Goal: Task Accomplishment & Management: Manage account settings

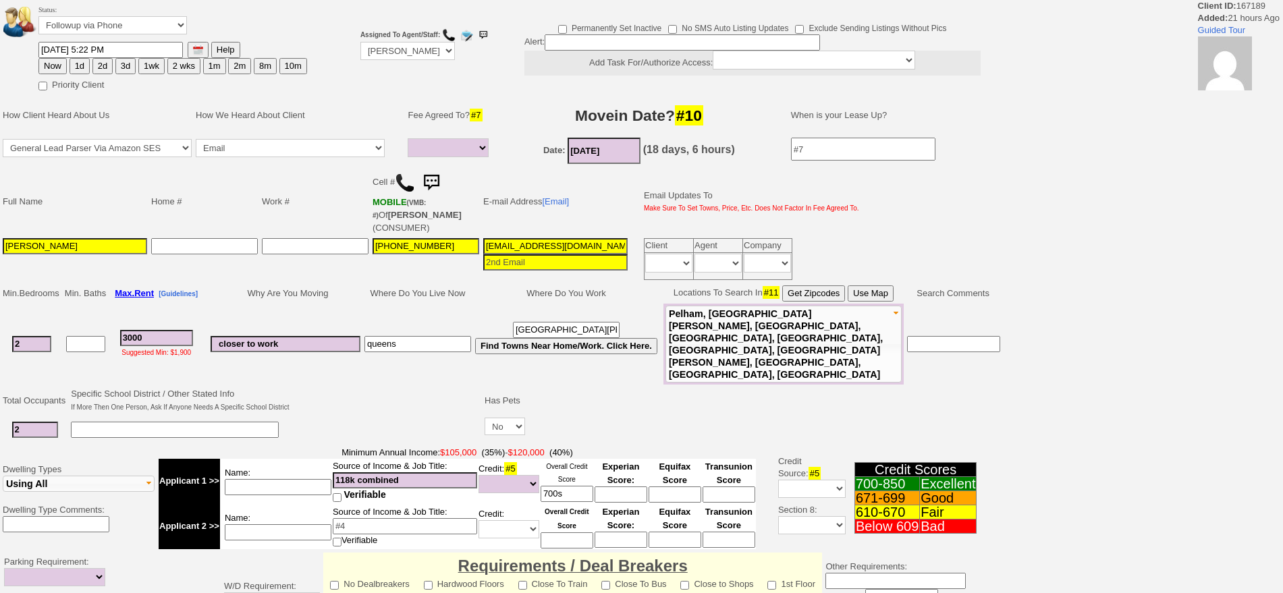
select select
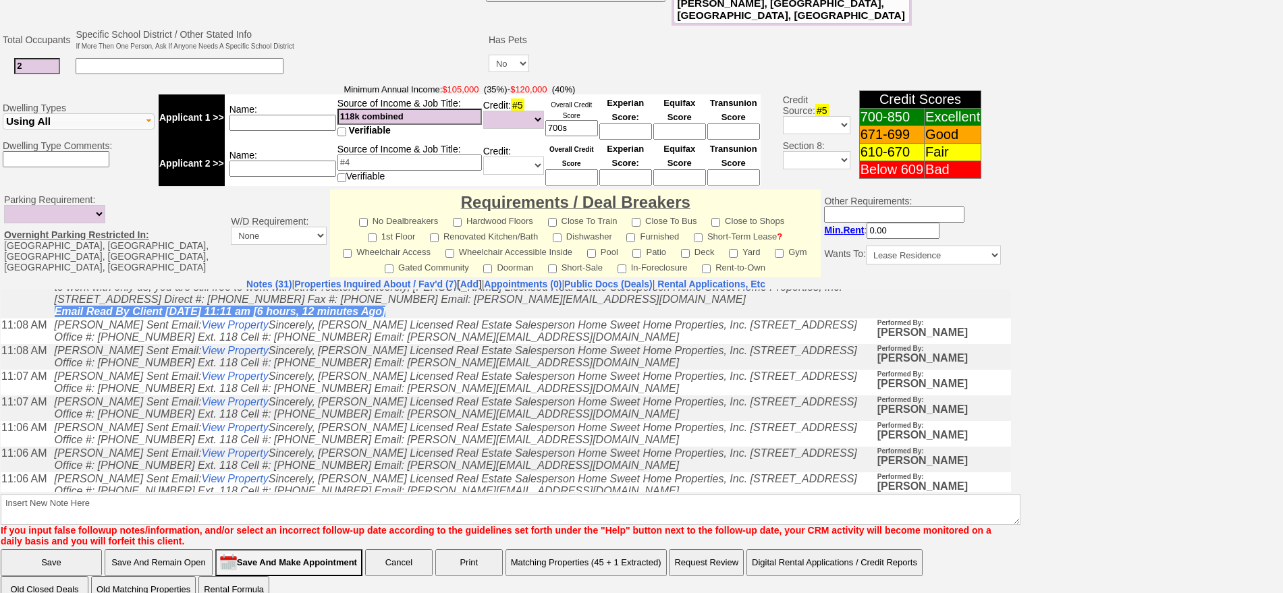
scroll to position [169, 0]
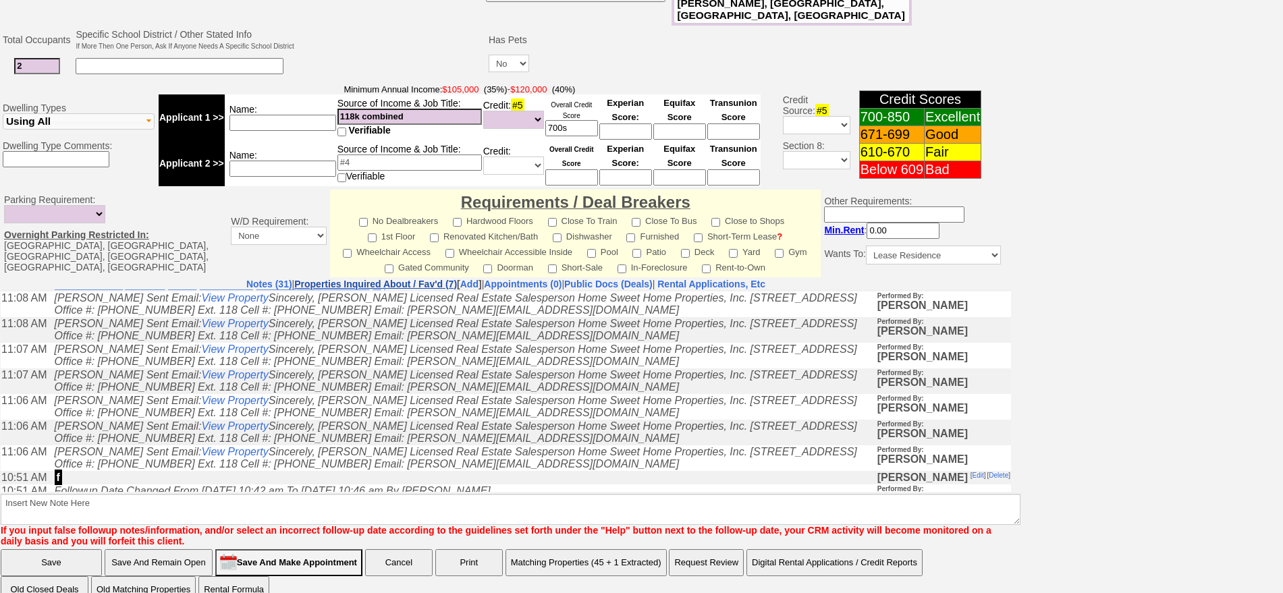
click at [350, 279] on link "Properties Inquired About / Fav'd (7)" at bounding box center [375, 284] width 163 height 11
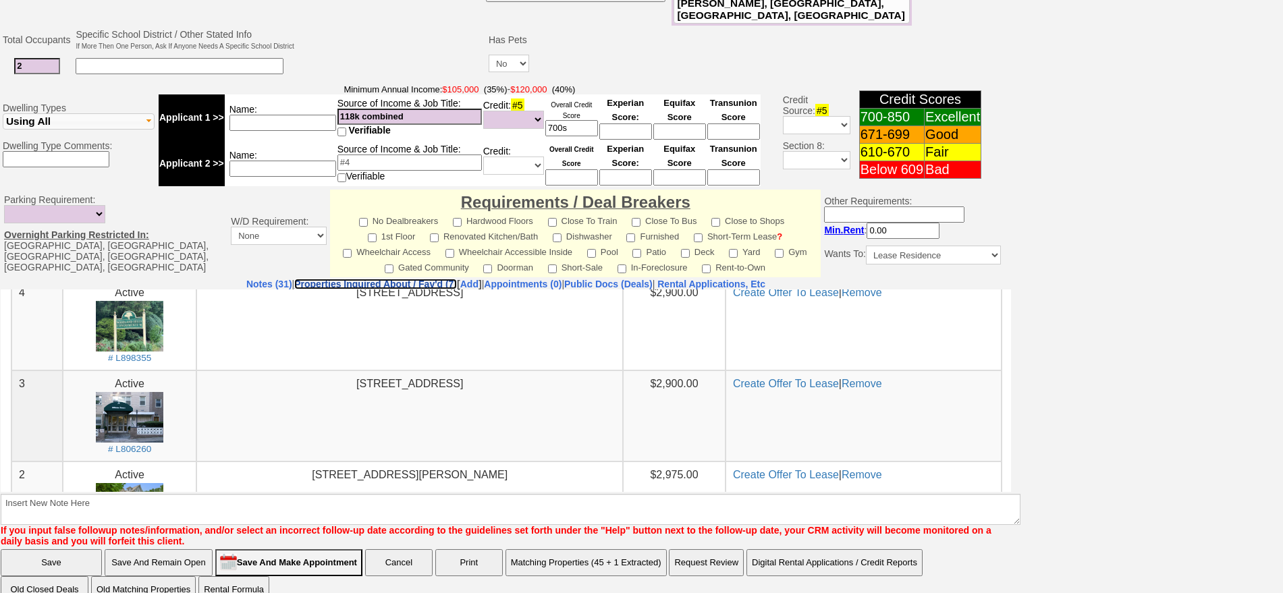
scroll to position [322, 0]
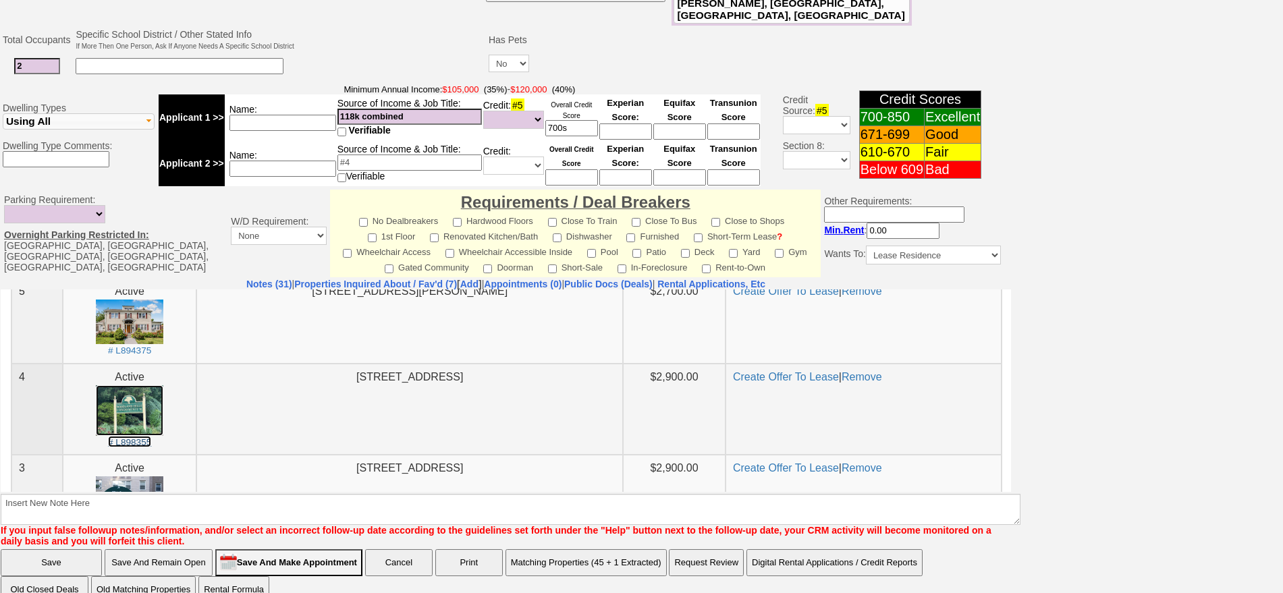
click at [123, 402] on img at bounding box center [129, 410] width 67 height 51
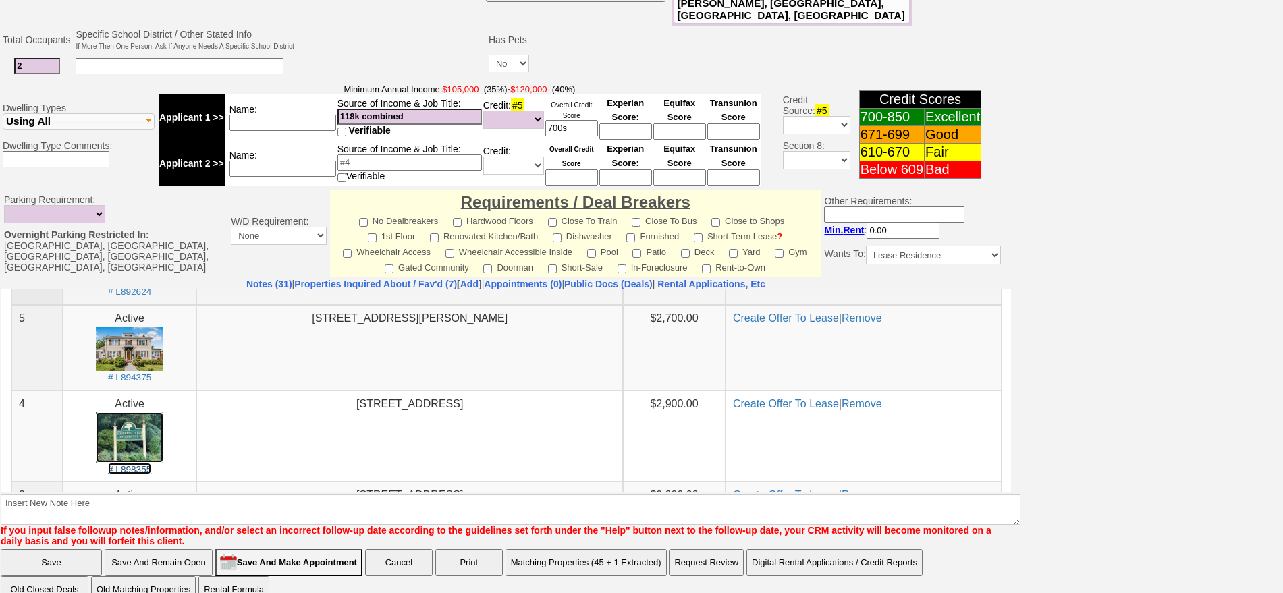
scroll to position [406, 0]
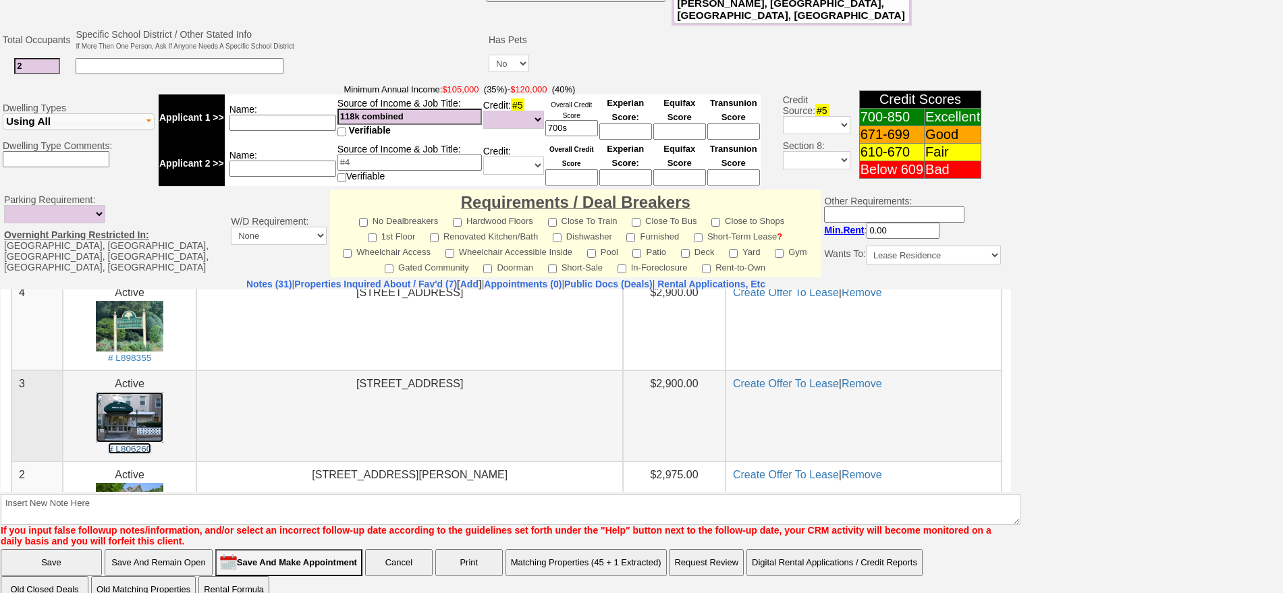
click at [131, 416] on img at bounding box center [129, 416] width 67 height 51
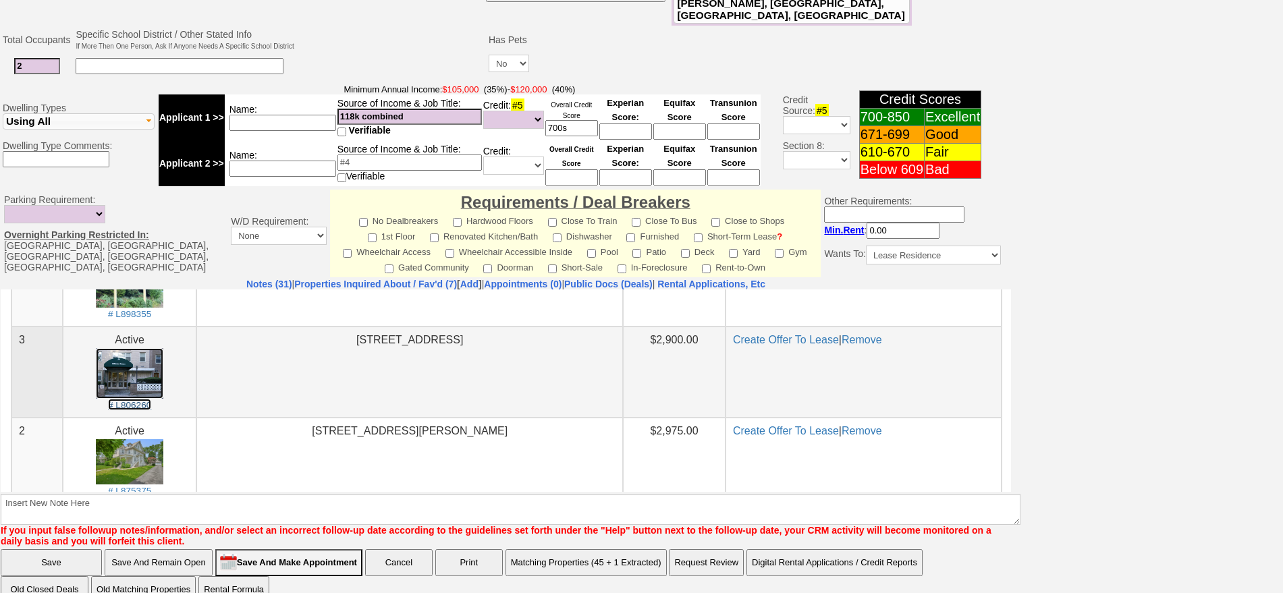
scroll to position [491, 0]
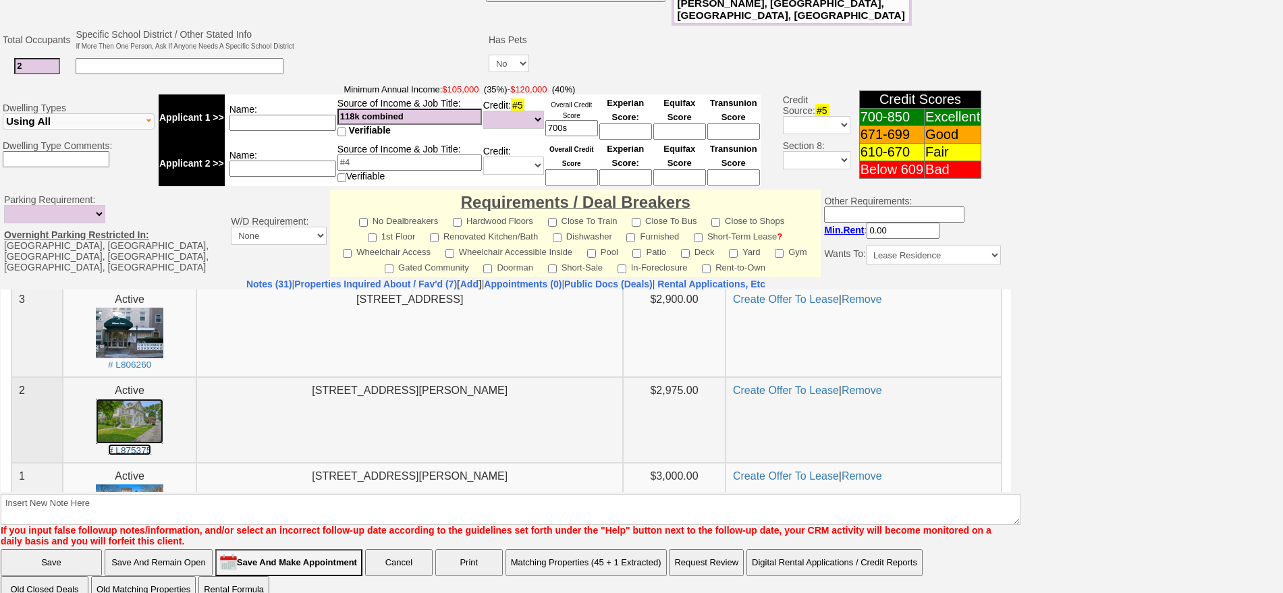
click at [122, 414] on img at bounding box center [129, 420] width 67 height 45
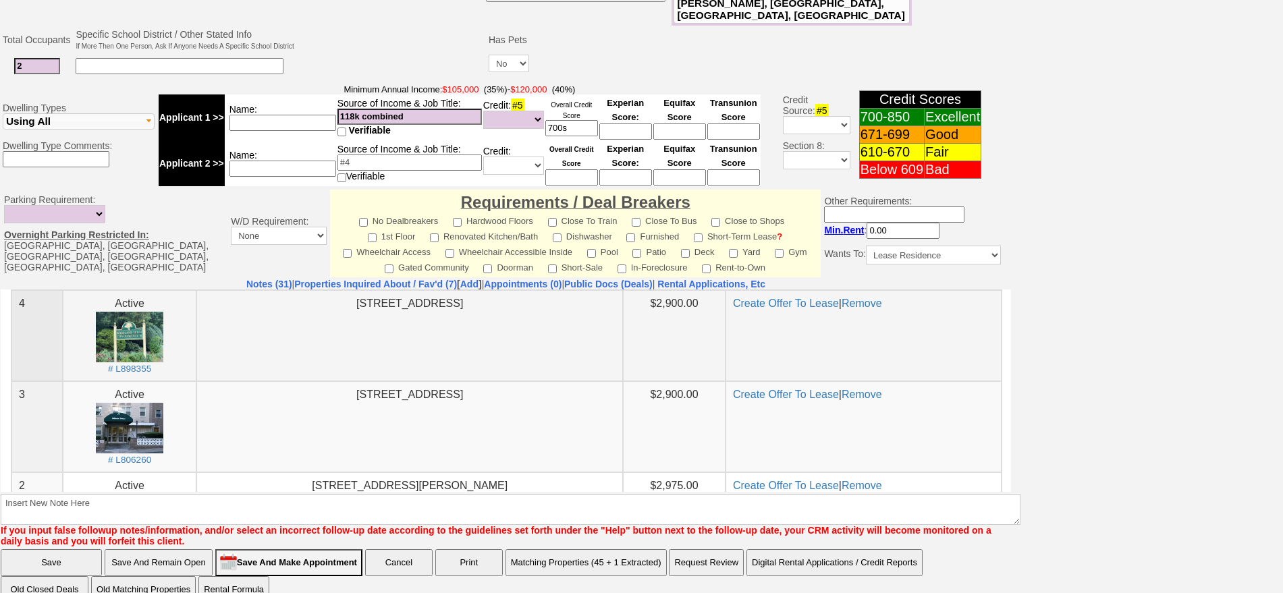
scroll to position [422, 0]
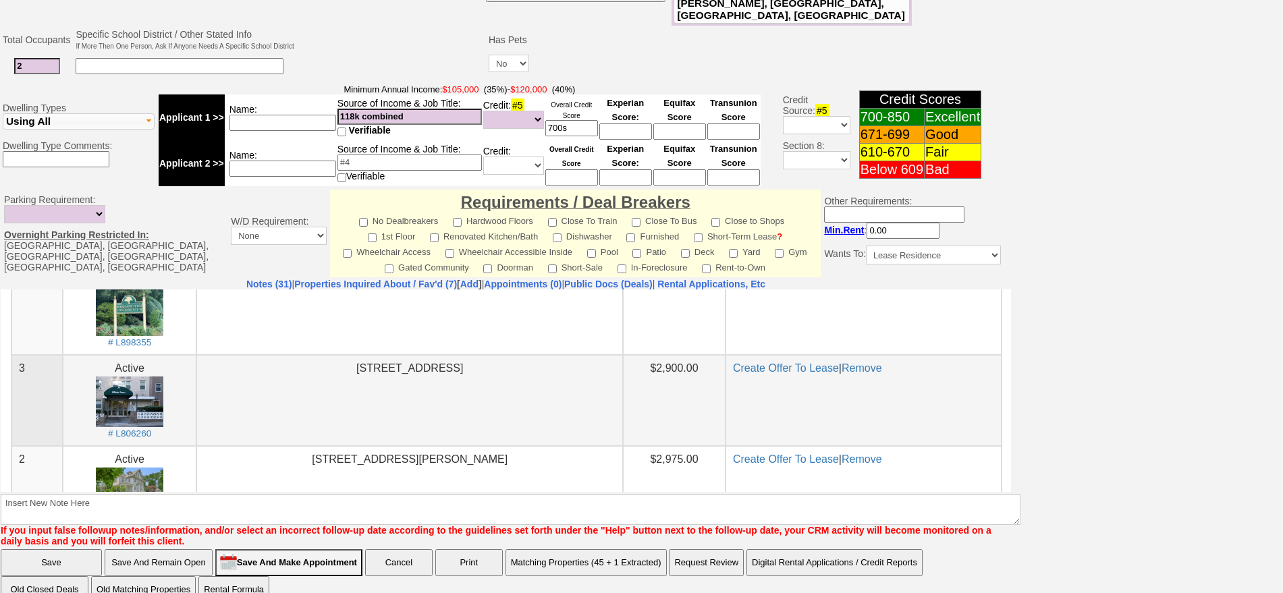
click at [306, 426] on td "30 Lake Street Unit # 7I White Plains, NY 10603" at bounding box center [409, 399] width 426 height 91
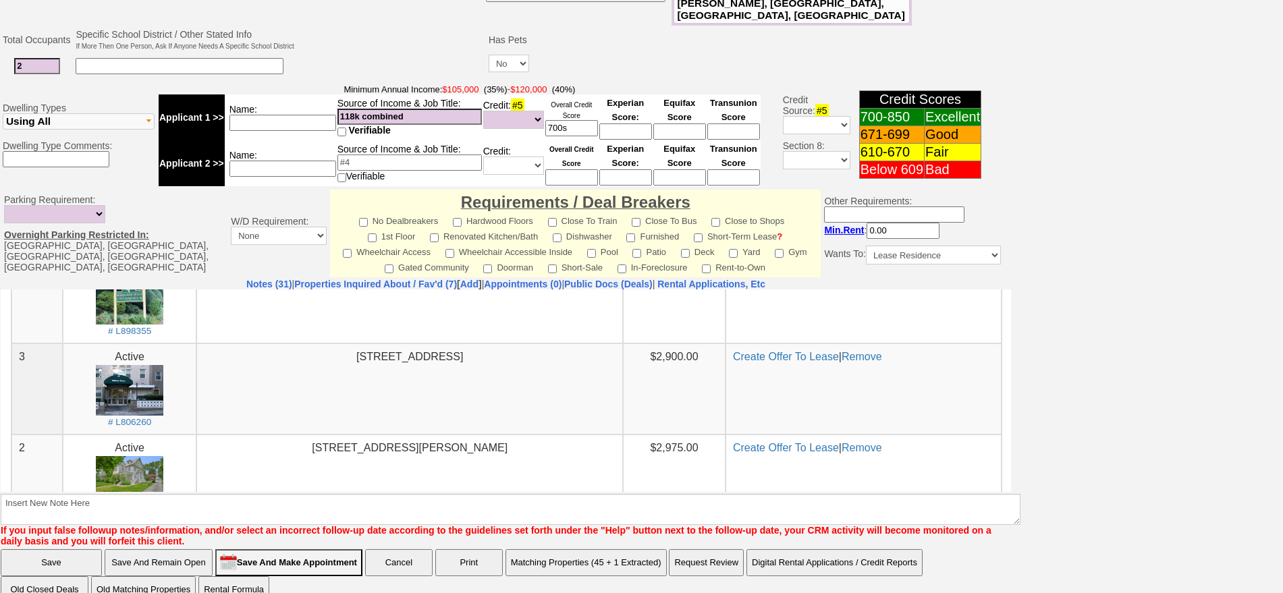
scroll to position [406, 0]
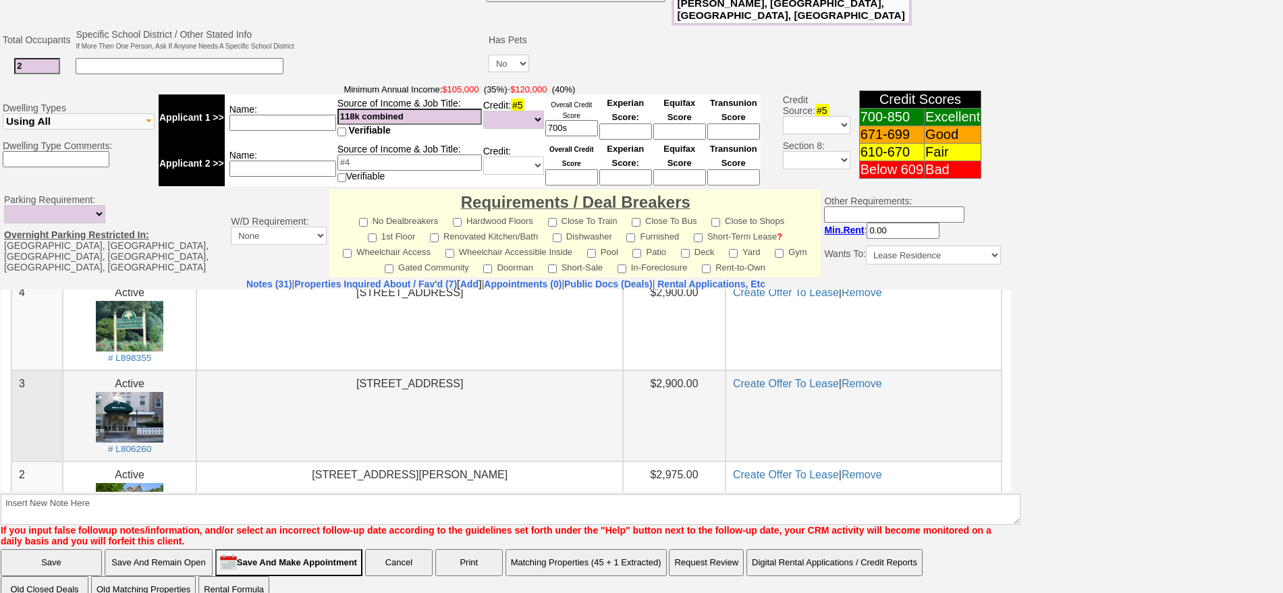
click at [282, 391] on center "30 Lake Street Unit # 7I White Plains, NY 10603" at bounding box center [410, 384] width 412 height 16
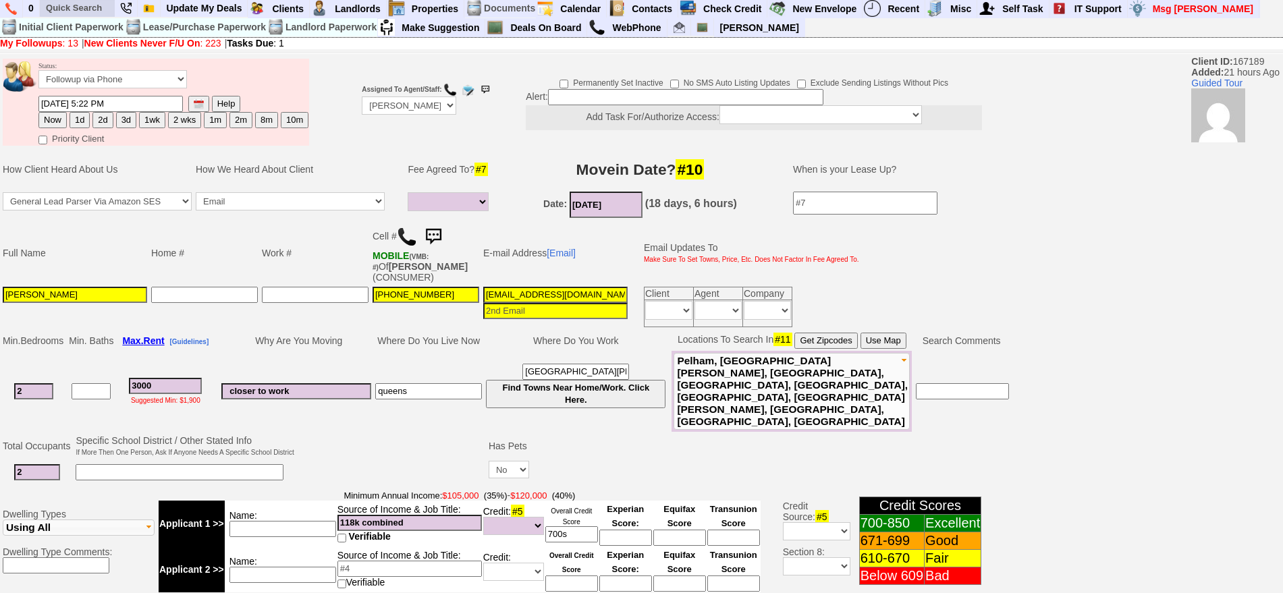
scroll to position [0, 0]
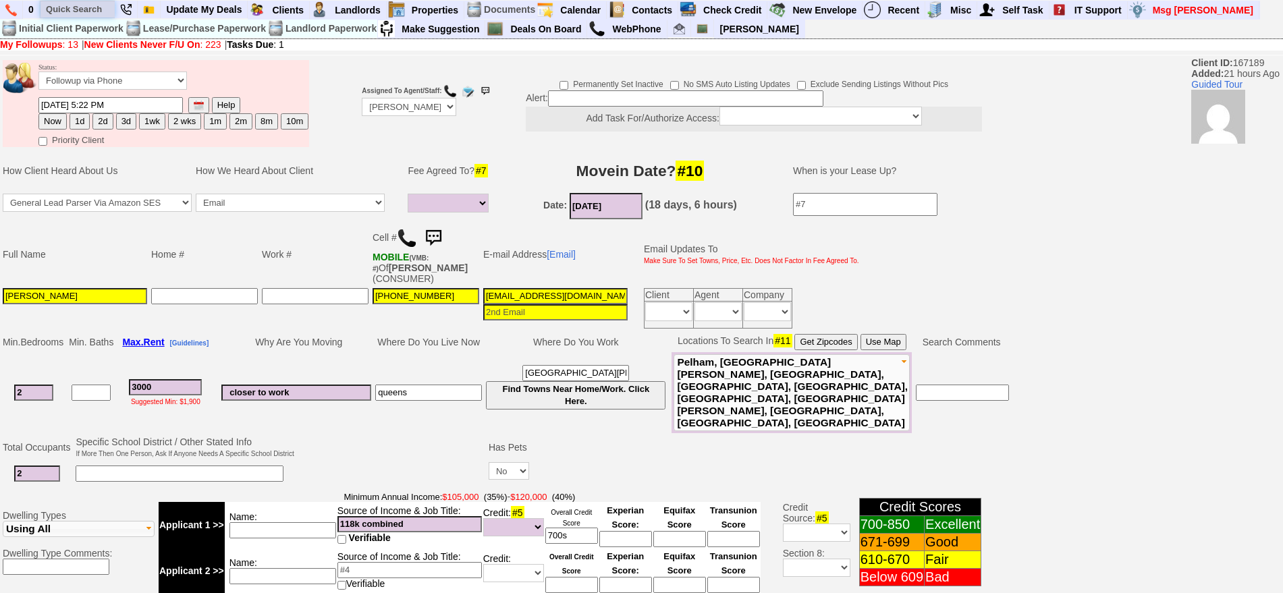
click at [78, 13] on input "text" at bounding box center [77, 9] width 74 height 17
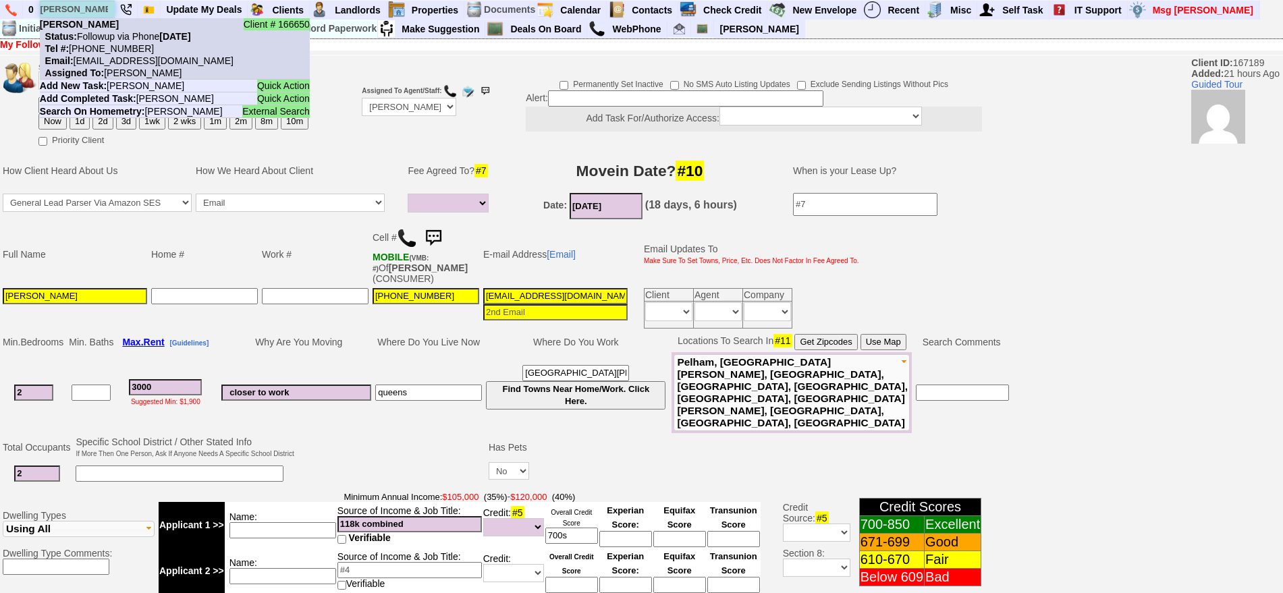
type input "jackie mal"
click at [90, 28] on b "[PERSON_NAME]" at bounding box center [79, 24] width 79 height 11
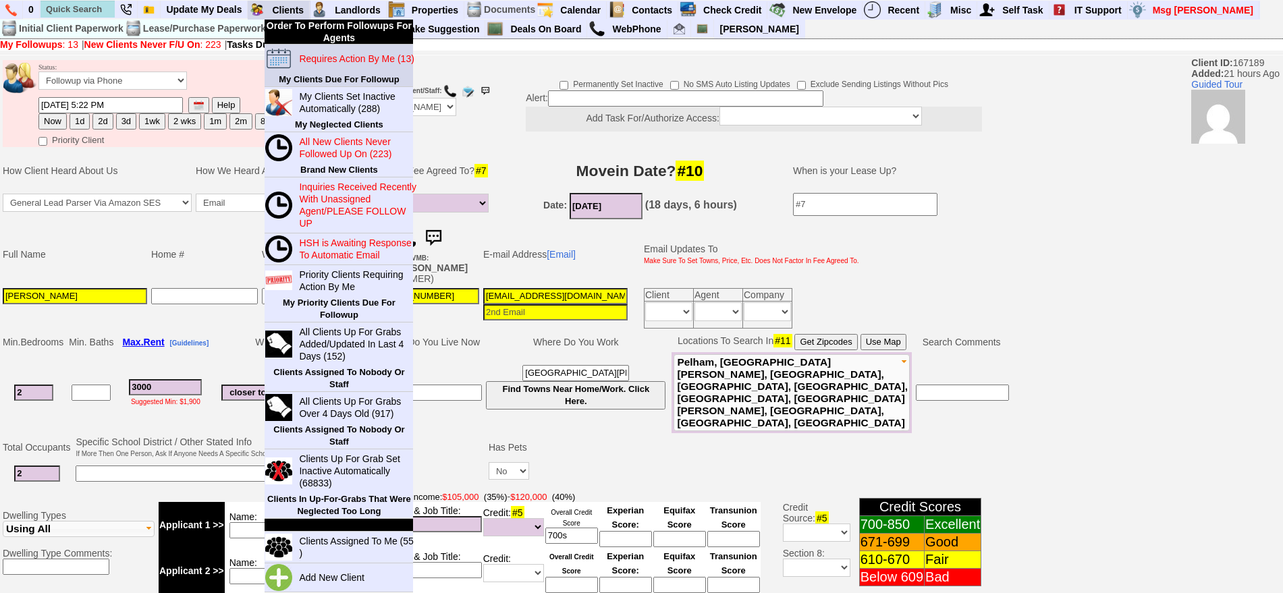
click at [327, 60] on blink "Requires Action By Me (13)" at bounding box center [356, 58] width 115 height 11
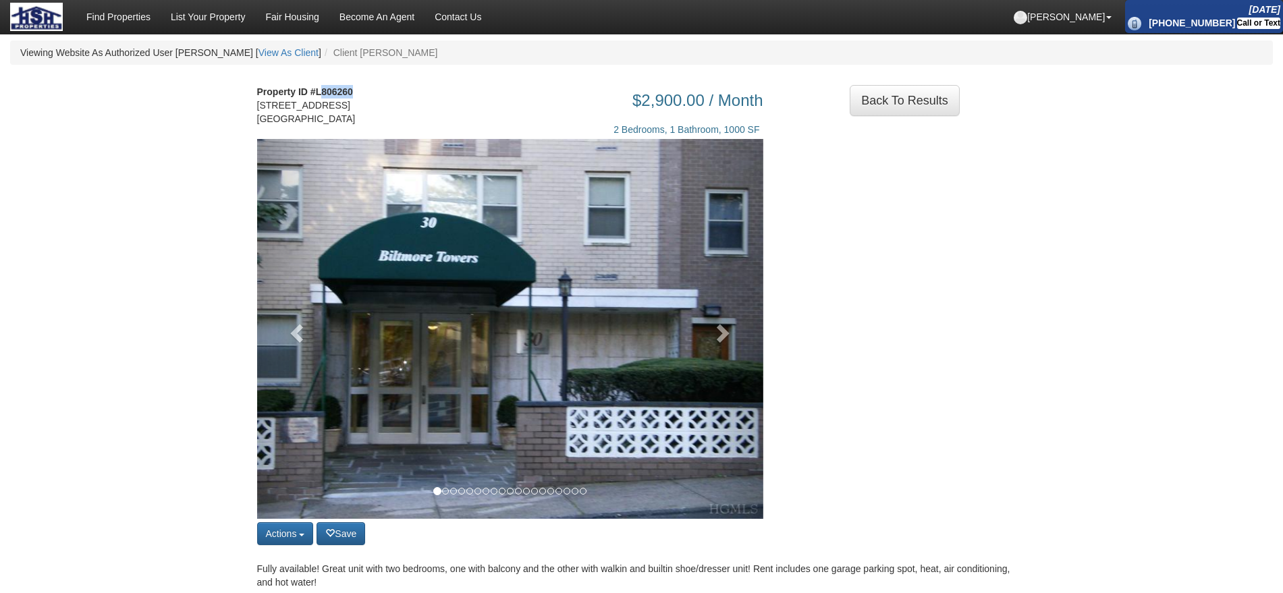
drag, startPoint x: 322, startPoint y: 91, endPoint x: 360, endPoint y: 91, distance: 37.8
click at [360, 91] on address "Property ID #L806260 30 Lake Street Unit # 7I White Plains, NY 10603" at bounding box center [312, 105] width 111 height 40
copy strong "806260"
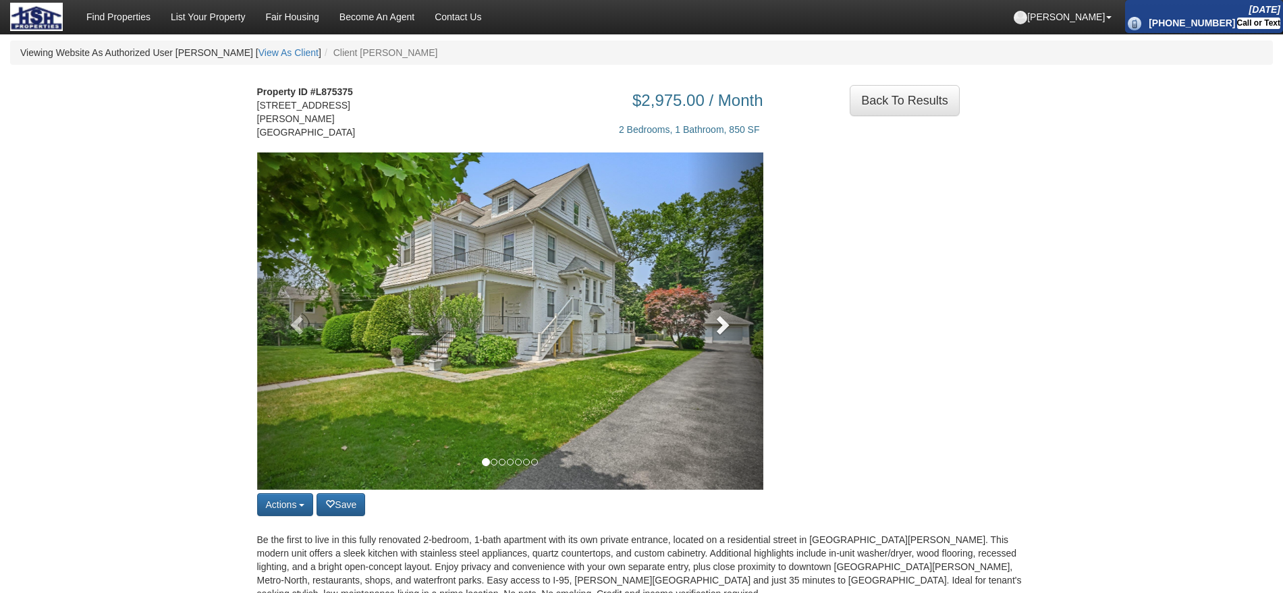
click at [727, 319] on span at bounding box center [721, 324] width 20 height 20
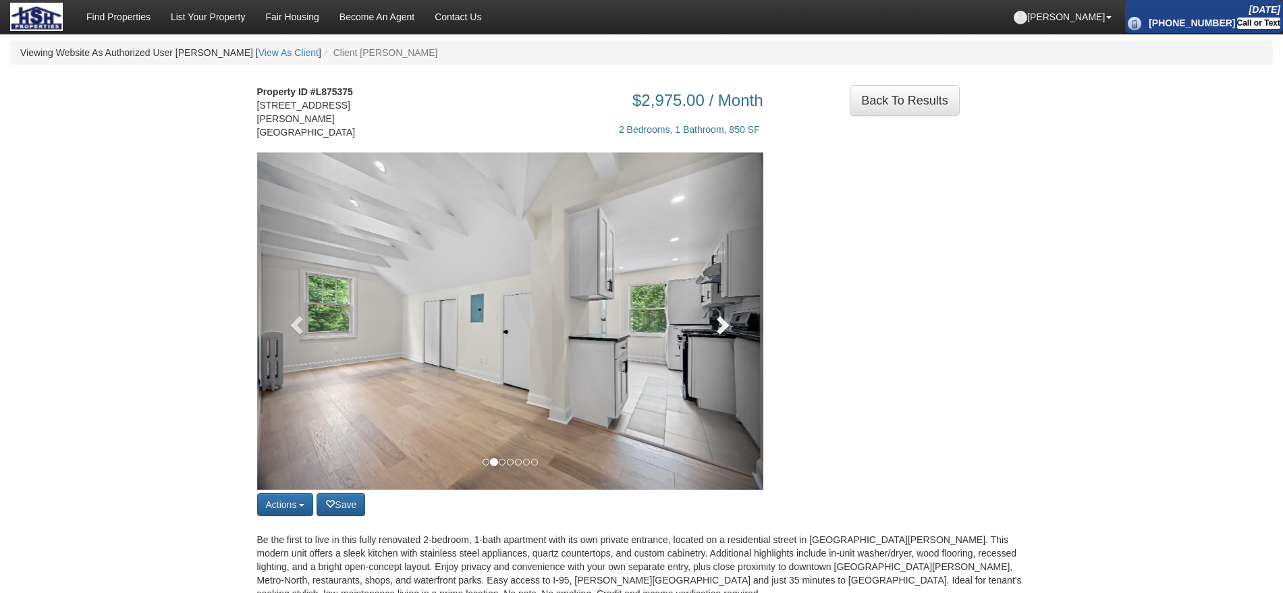
click at [727, 319] on span at bounding box center [721, 324] width 20 height 20
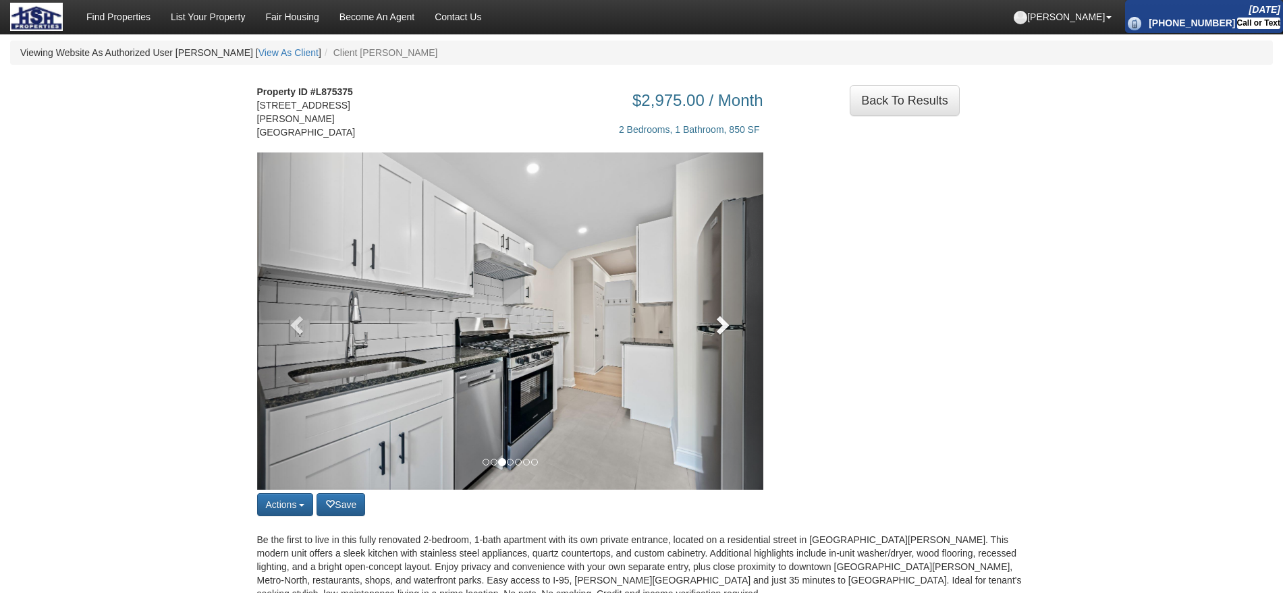
click at [727, 319] on span at bounding box center [721, 324] width 20 height 20
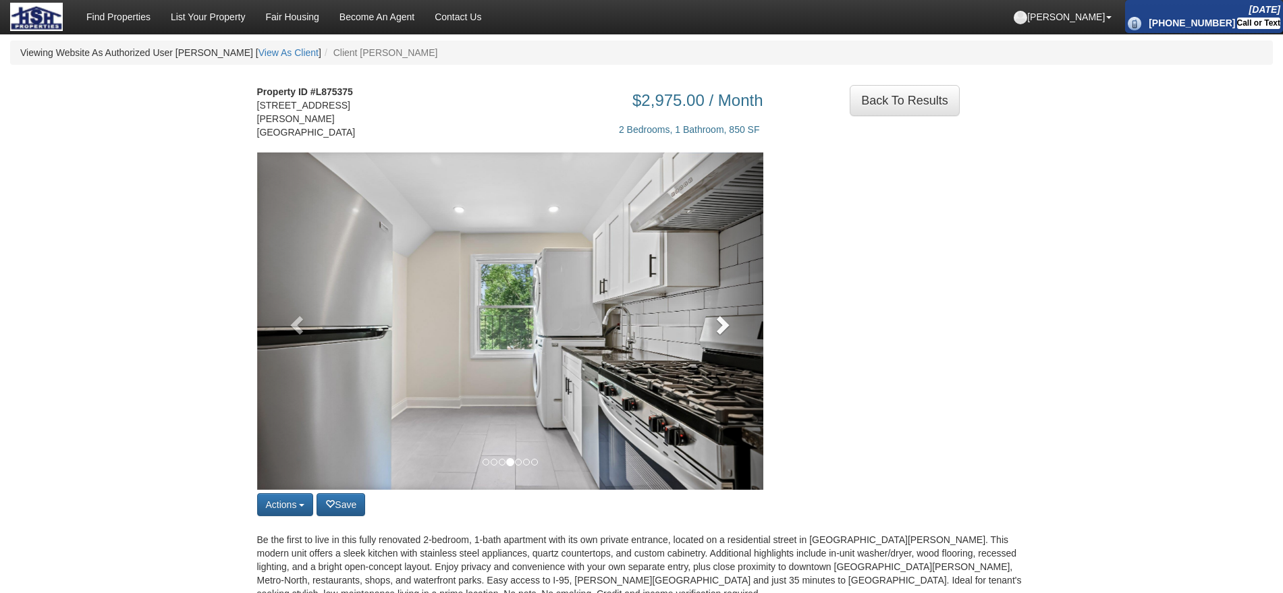
click at [727, 319] on span at bounding box center [721, 324] width 20 height 20
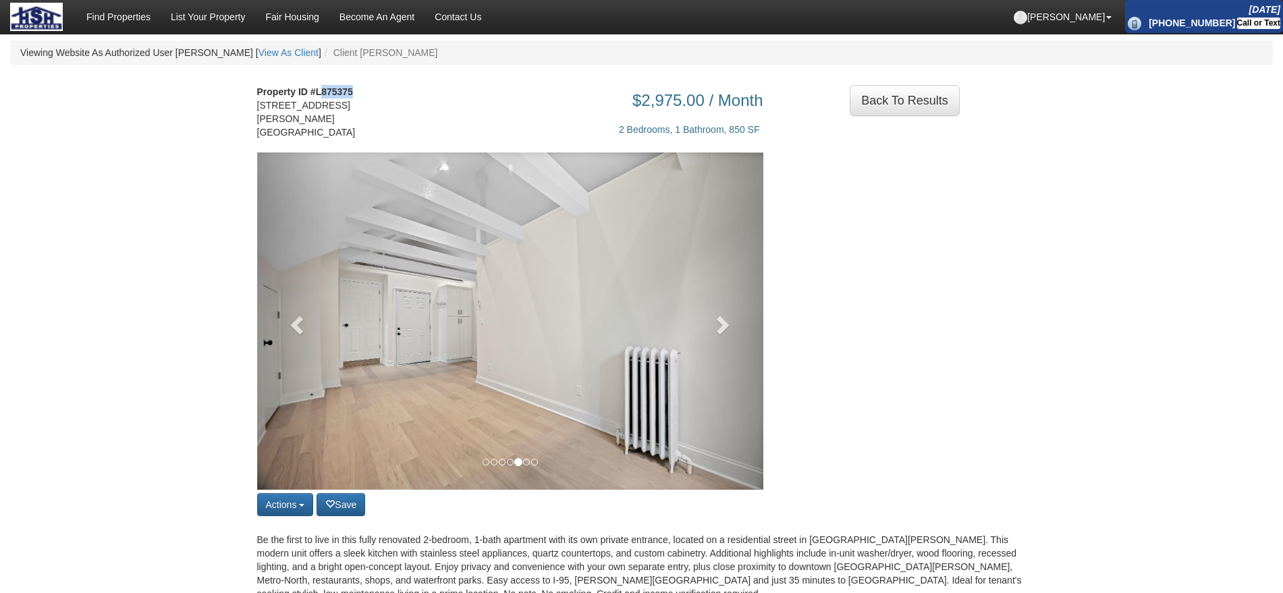
drag, startPoint x: 321, startPoint y: 86, endPoint x: 358, endPoint y: 89, distance: 37.2
click at [358, 89] on address "Property ID #L875375 12 Thomas Place Unit # 3 New Rochelle, NY 10801" at bounding box center [312, 112] width 111 height 54
copy strong "875375"
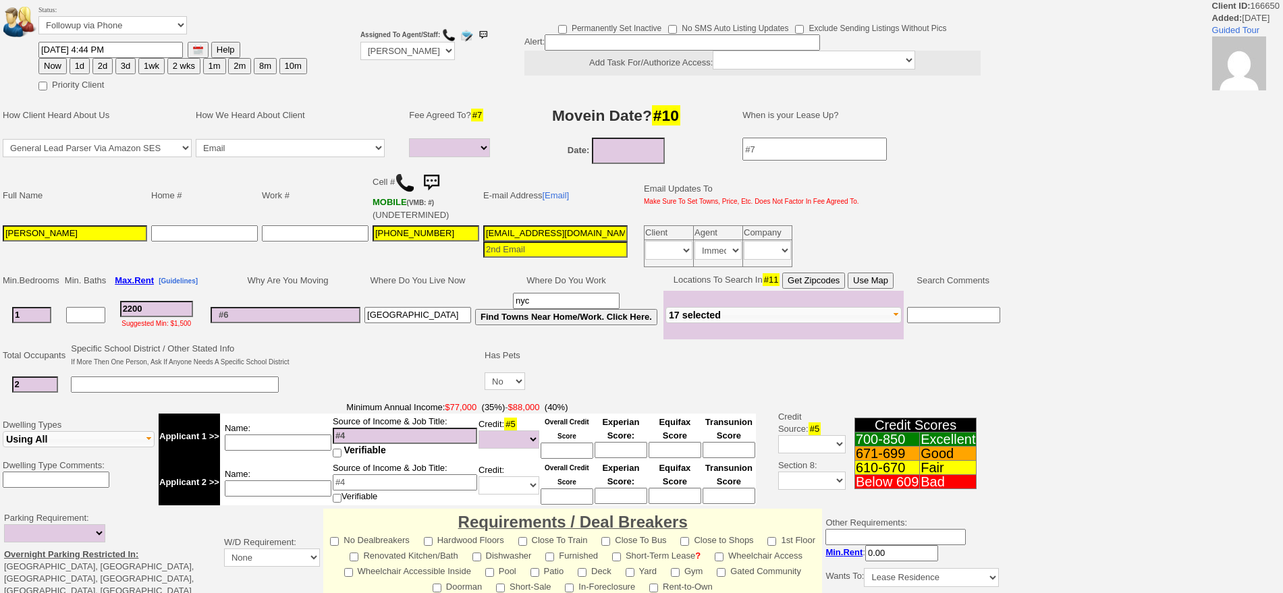
select select
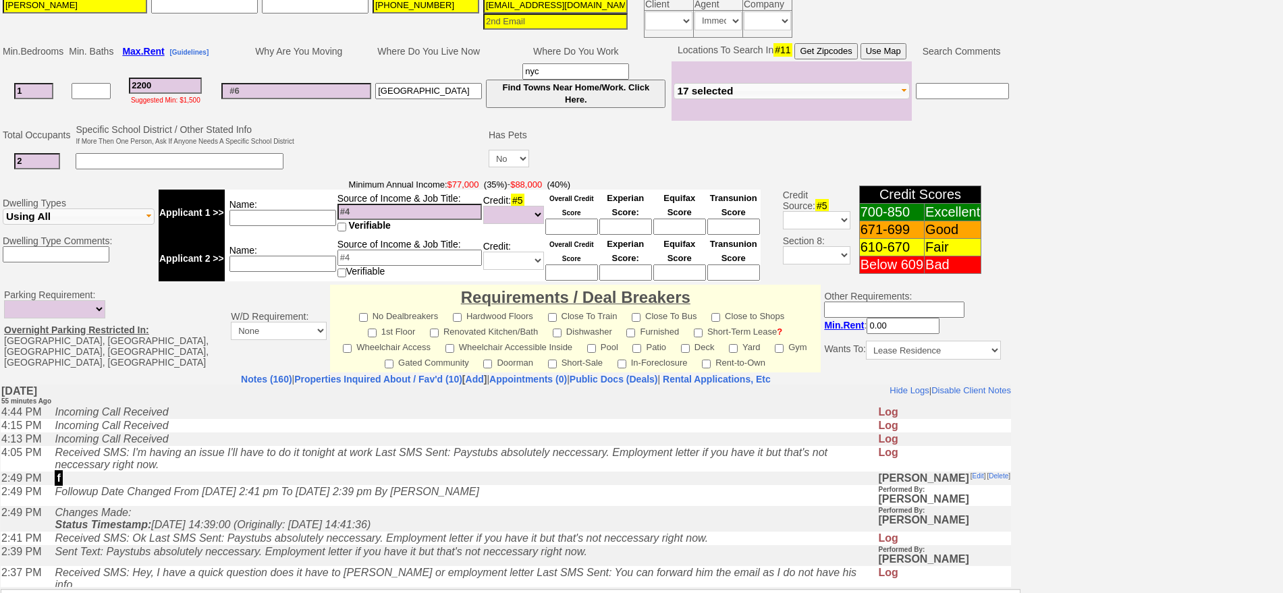
scroll to position [42, 0]
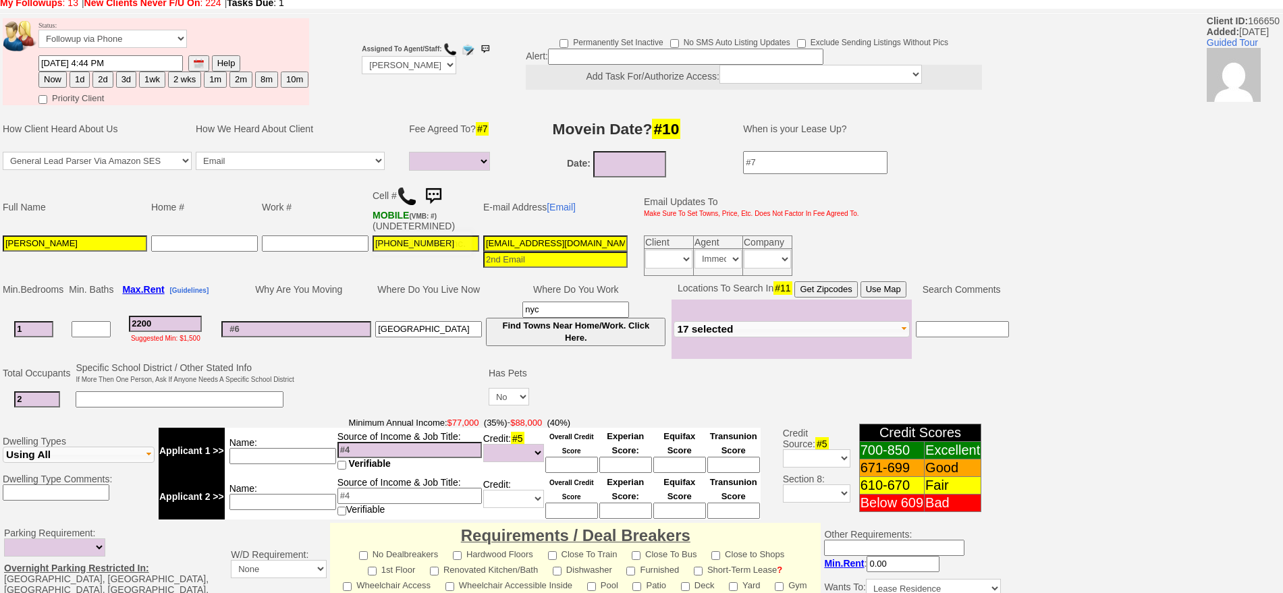
click at [437, 197] on img at bounding box center [433, 196] width 27 height 27
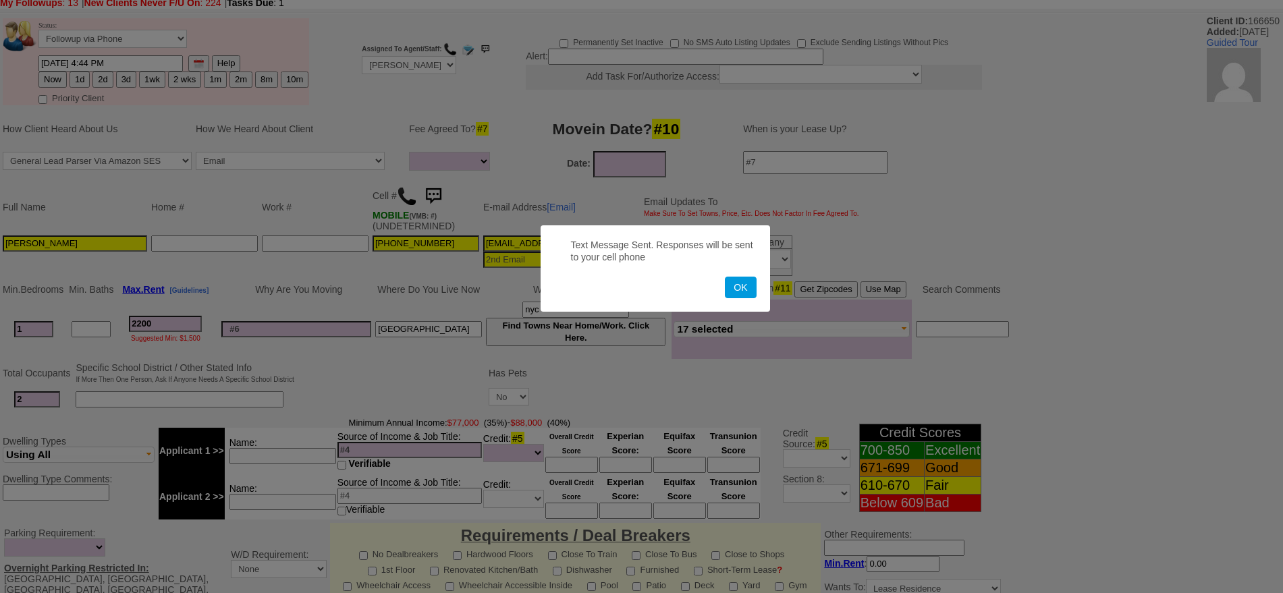
click at [725, 277] on button "OK" at bounding box center [740, 288] width 31 height 22
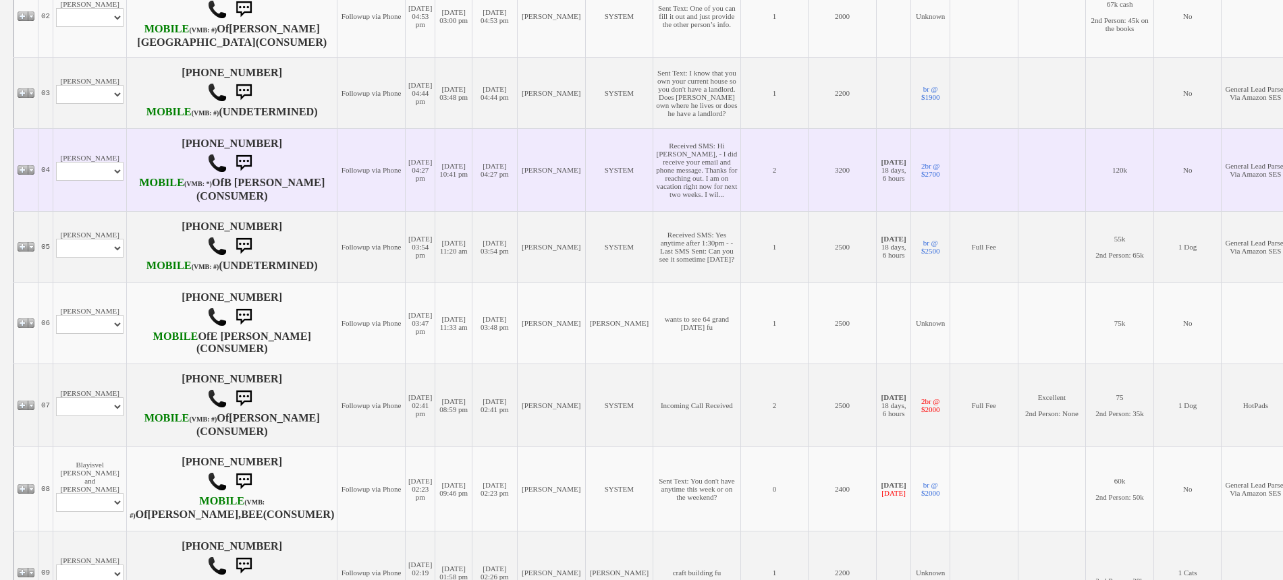
scroll to position [422, 0]
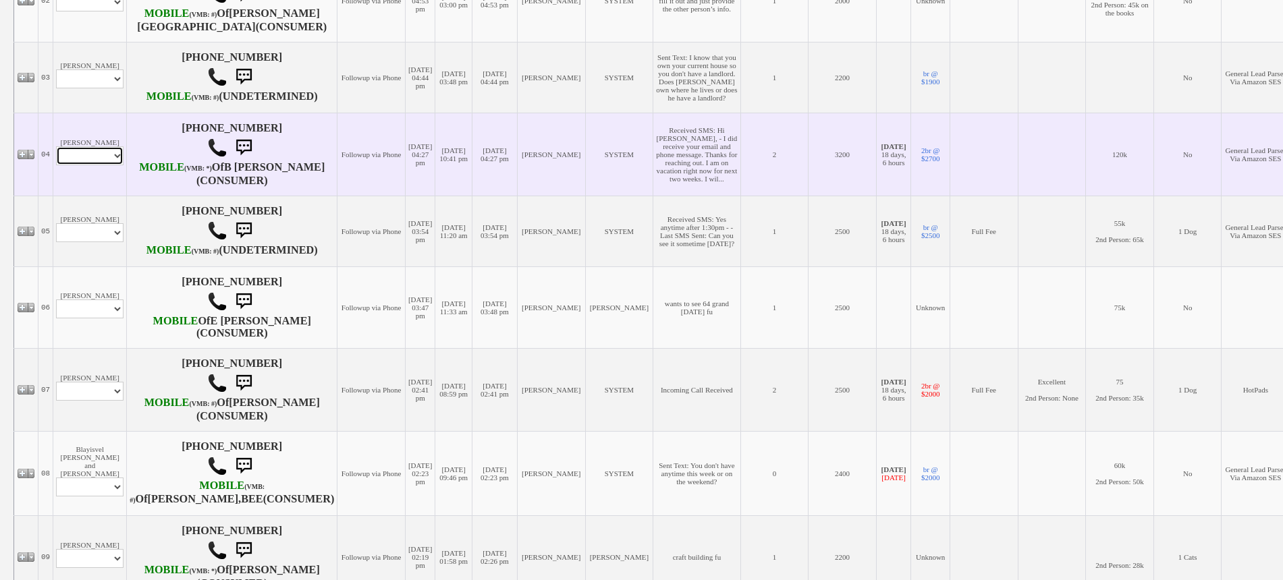
click at [101, 165] on select "Profile Edit Print Email Externally (Will Not Be Tracked In CRM) Closed Deals" at bounding box center [89, 155] width 67 height 19
select select "ChangeURL,/crm/custom/edit_client_form.php?redirect=%2Fcrm%2Fclients.php&id=167…"
click at [56, 165] on select "Profile Edit Print Email Externally (Will Not Be Tracked In CRM) Closed Deals" at bounding box center [89, 155] width 67 height 19
select select
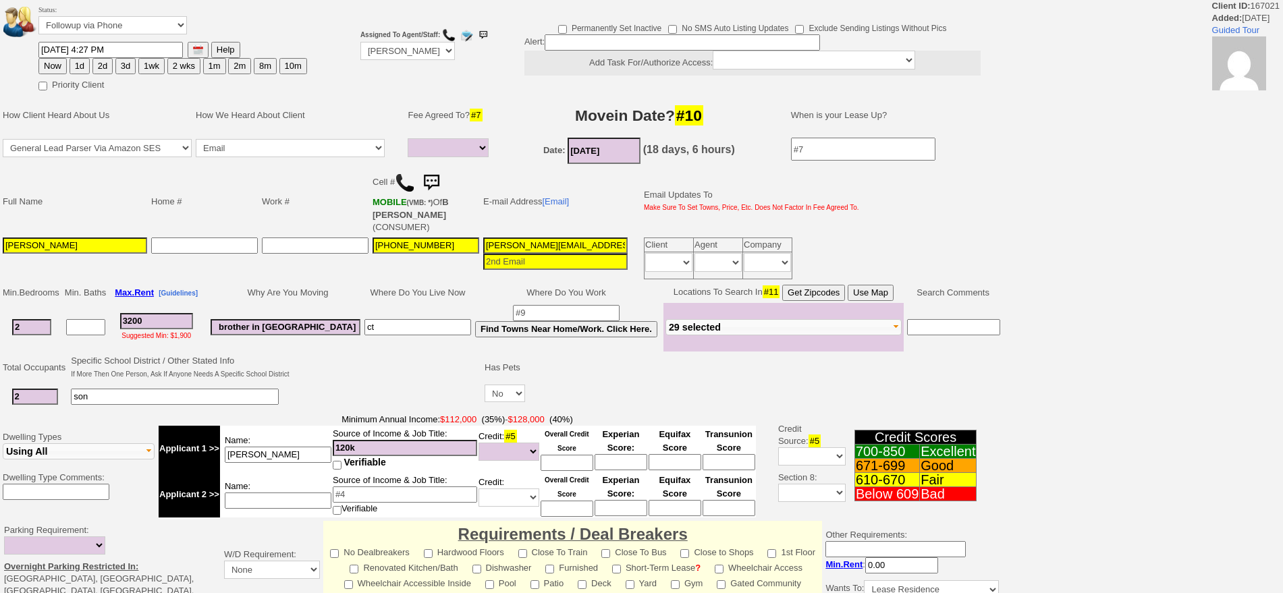
select select
click at [172, 66] on button "2 wks" at bounding box center [183, 66] width 33 height 16
type input "[DATE] 05:41 PM"
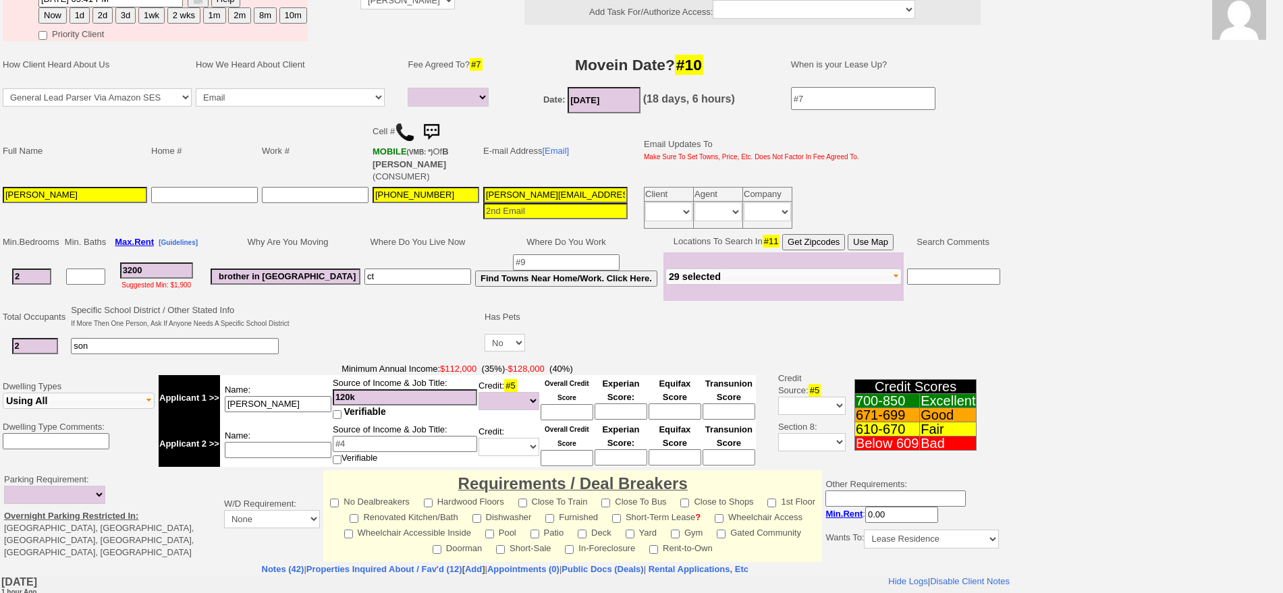
scroll to position [356, 0]
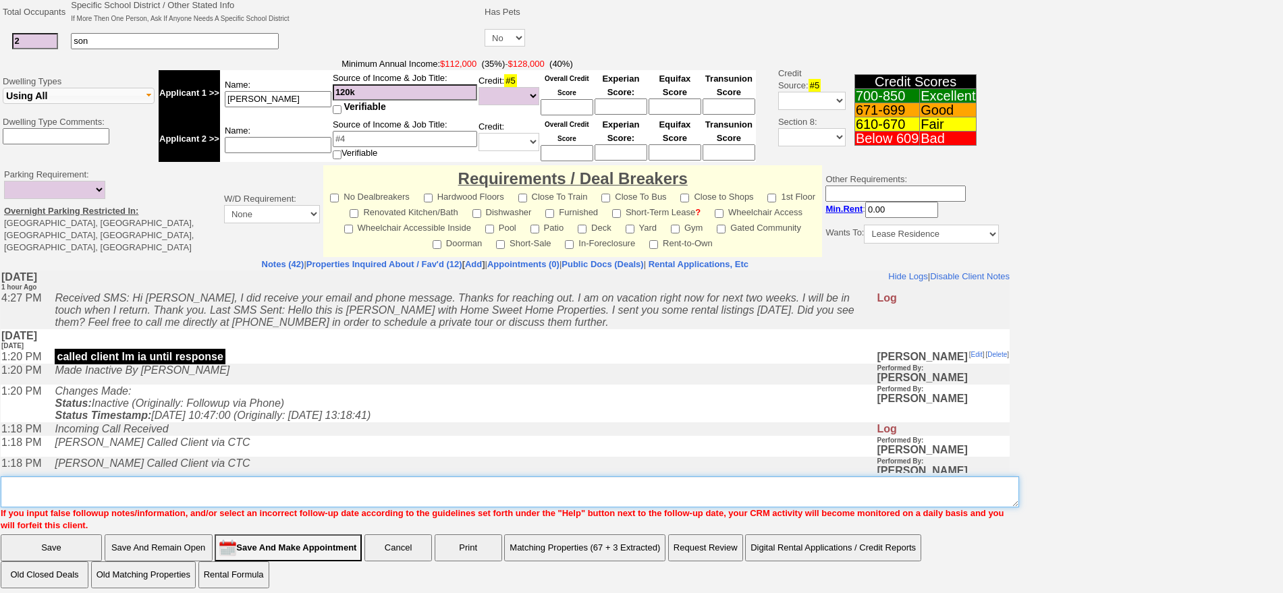
click at [789, 477] on textarea "Insert New Note Here" at bounding box center [510, 491] width 1018 height 31
type textarea "f"
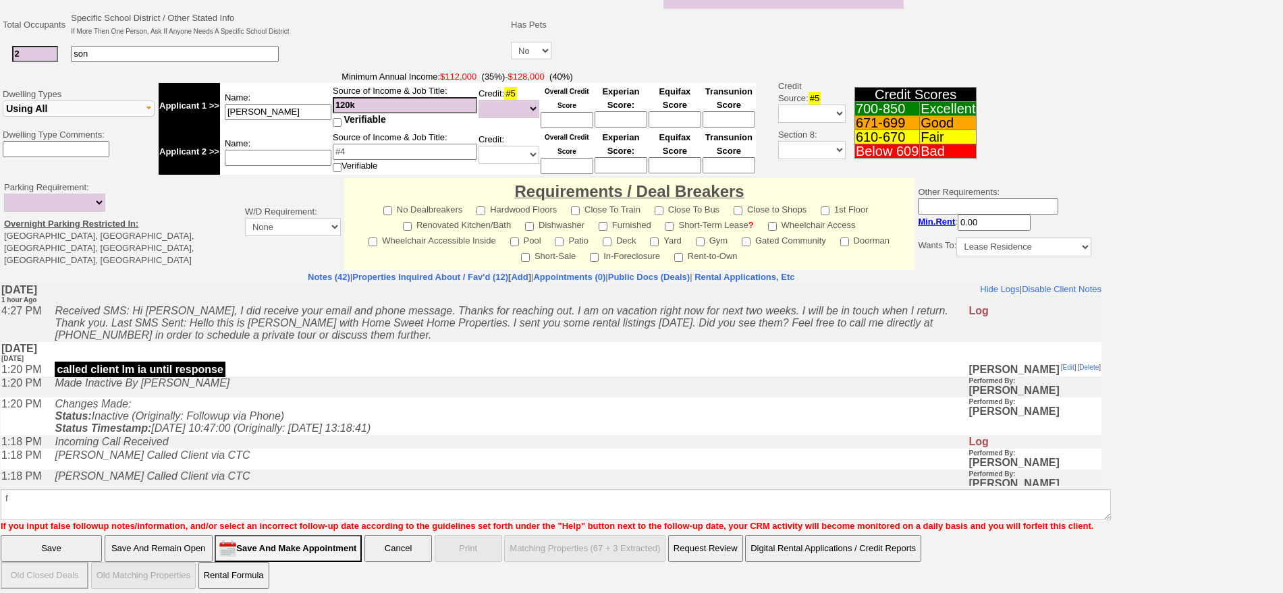
click input "Save" at bounding box center [51, 548] width 101 height 27
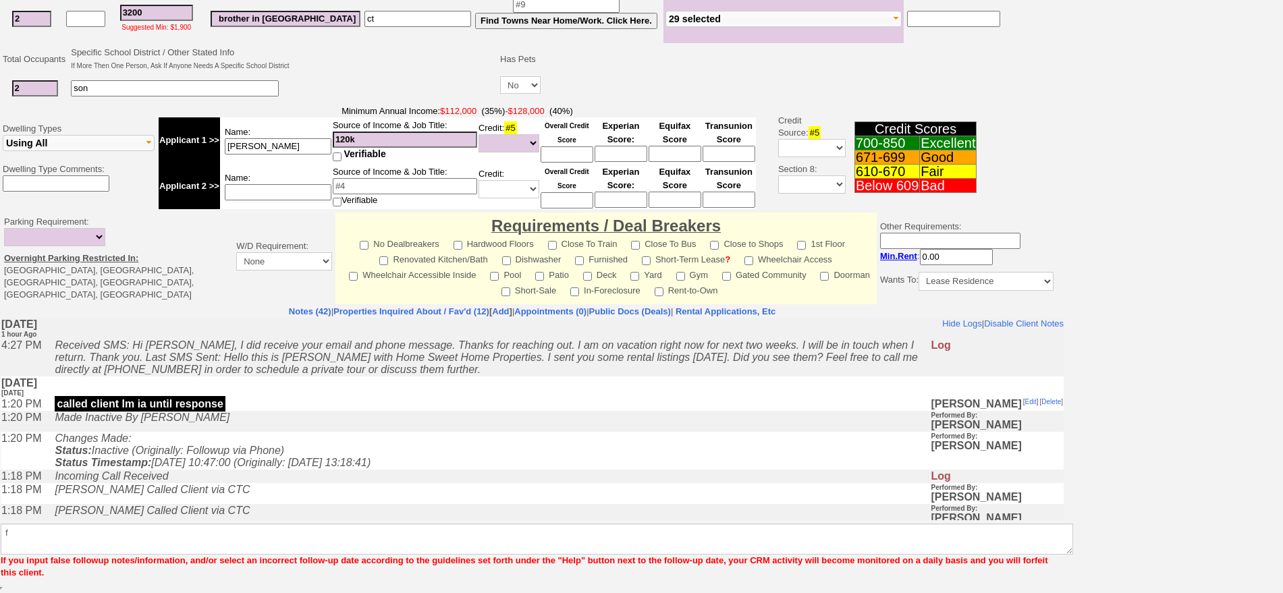
scroll to position [300, 0]
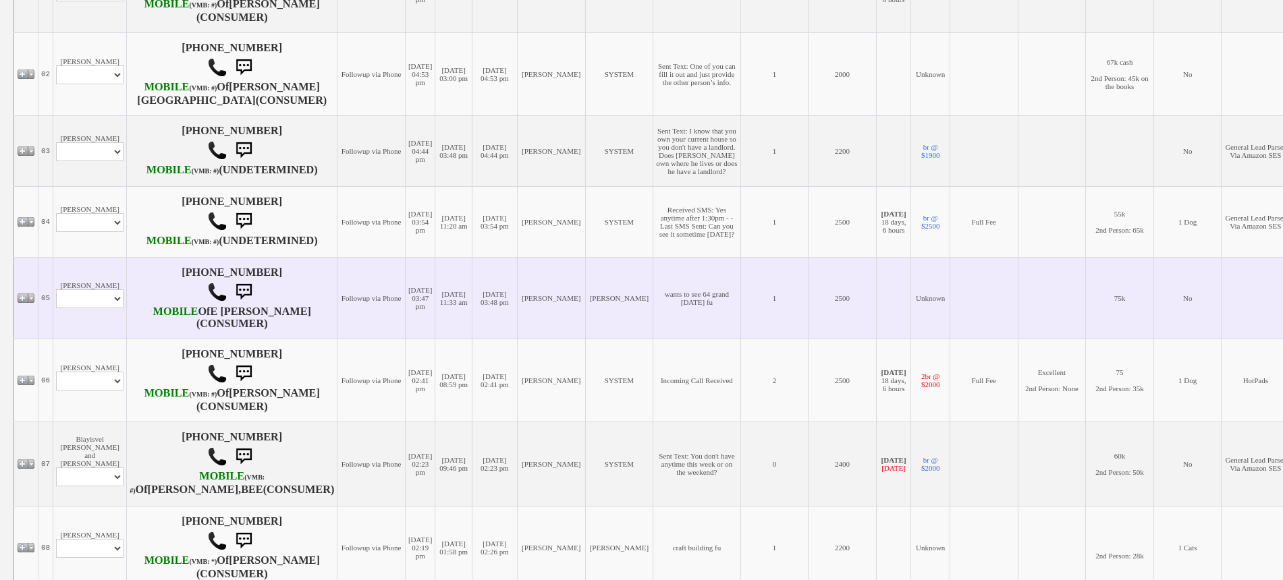
scroll to position [422, 0]
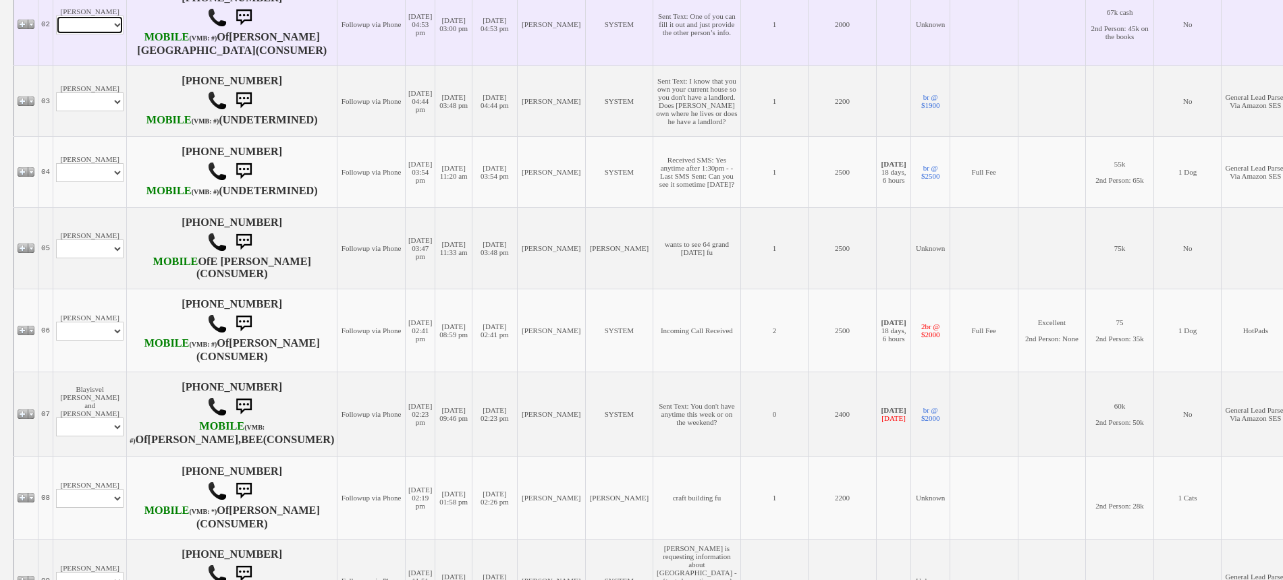
click at [93, 34] on select "Profile Edit Print Closed Deals" at bounding box center [89, 25] width 67 height 19
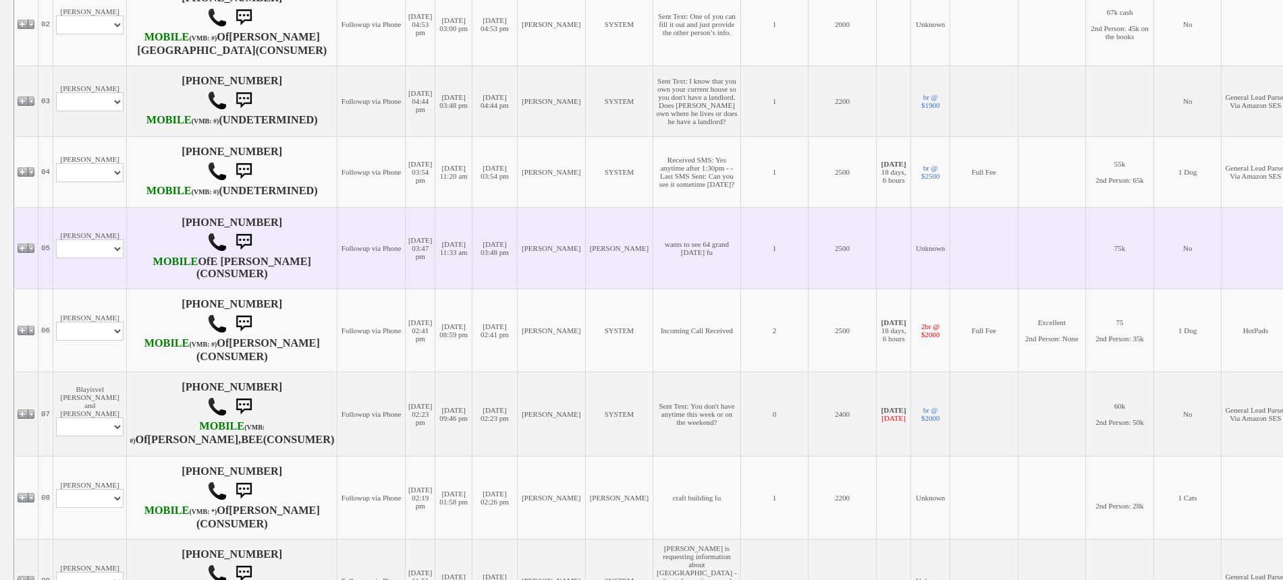
click at [405, 289] on td "08/13/2025 03:47 pm" at bounding box center [420, 248] width 30 height 82
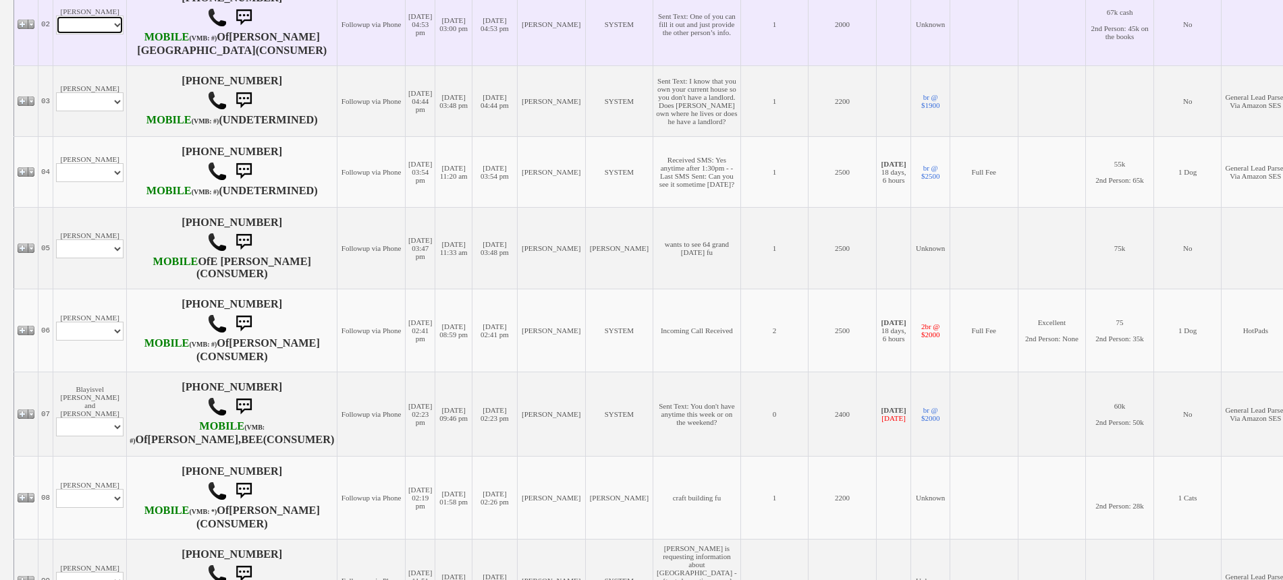
click at [87, 34] on select "Profile Edit Print Closed Deals" at bounding box center [89, 25] width 67 height 19
select select "ChangeURL,/crm/custom/edit_client_form.php?redirect=%2Fcrm%2Fclients.php&id=167…"
click at [56, 34] on select "Profile Edit Print Closed Deals" at bounding box center [89, 25] width 67 height 19
select select
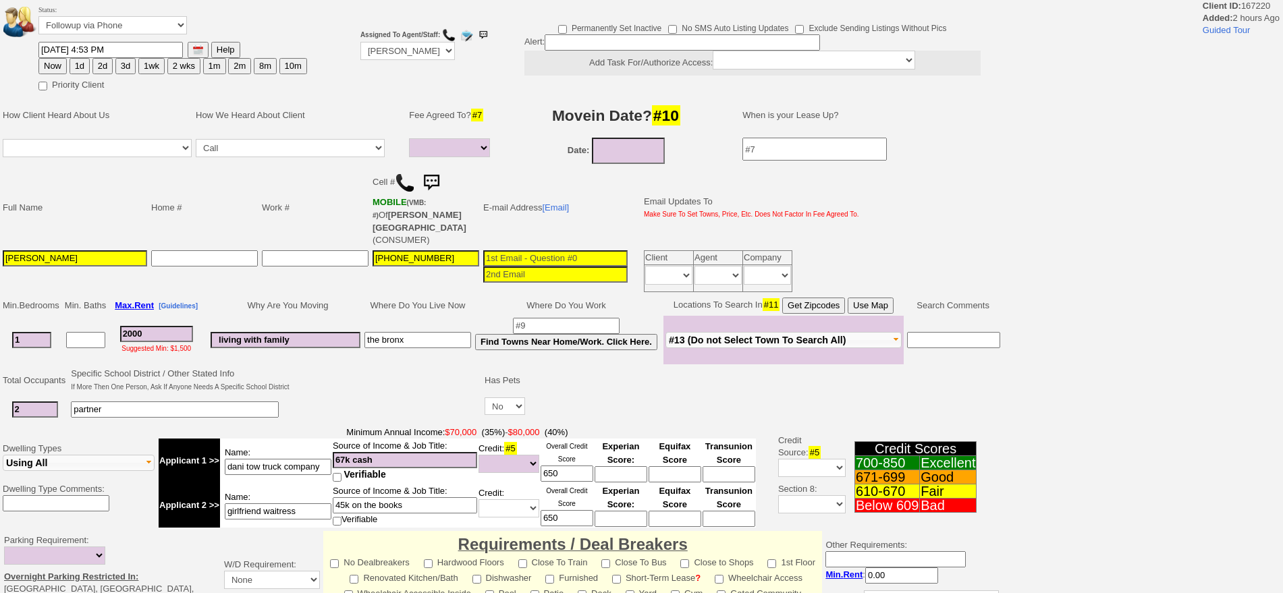
select select
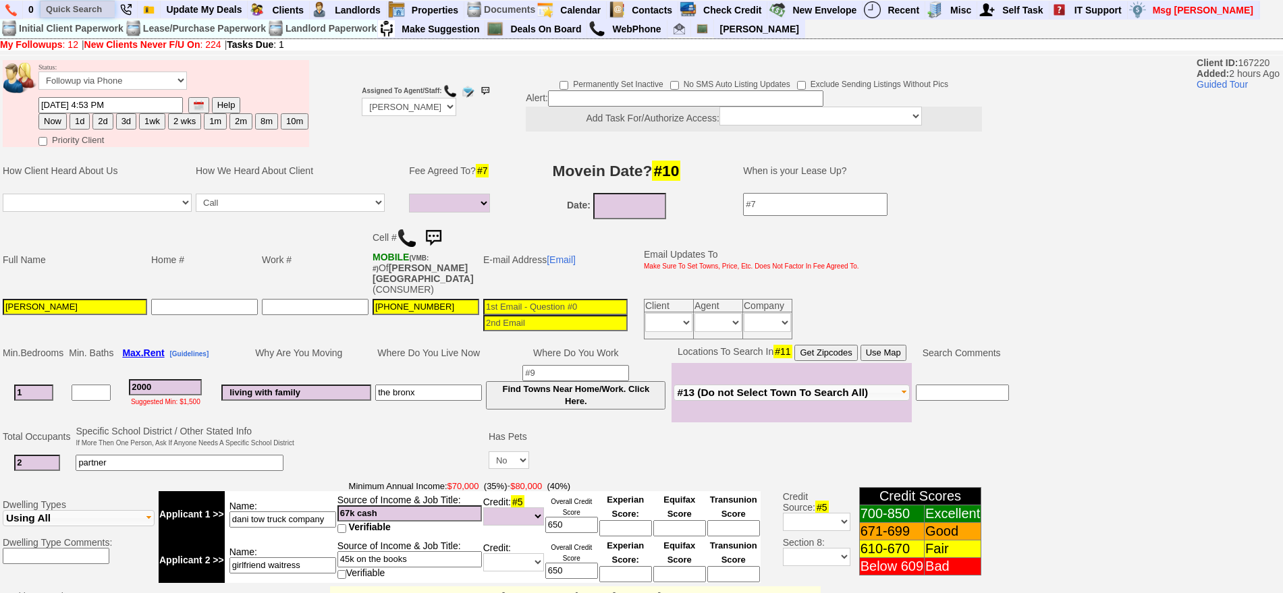
click at [96, 9] on input "text" at bounding box center [77, 9] width 74 height 17
type input "juan salazar"
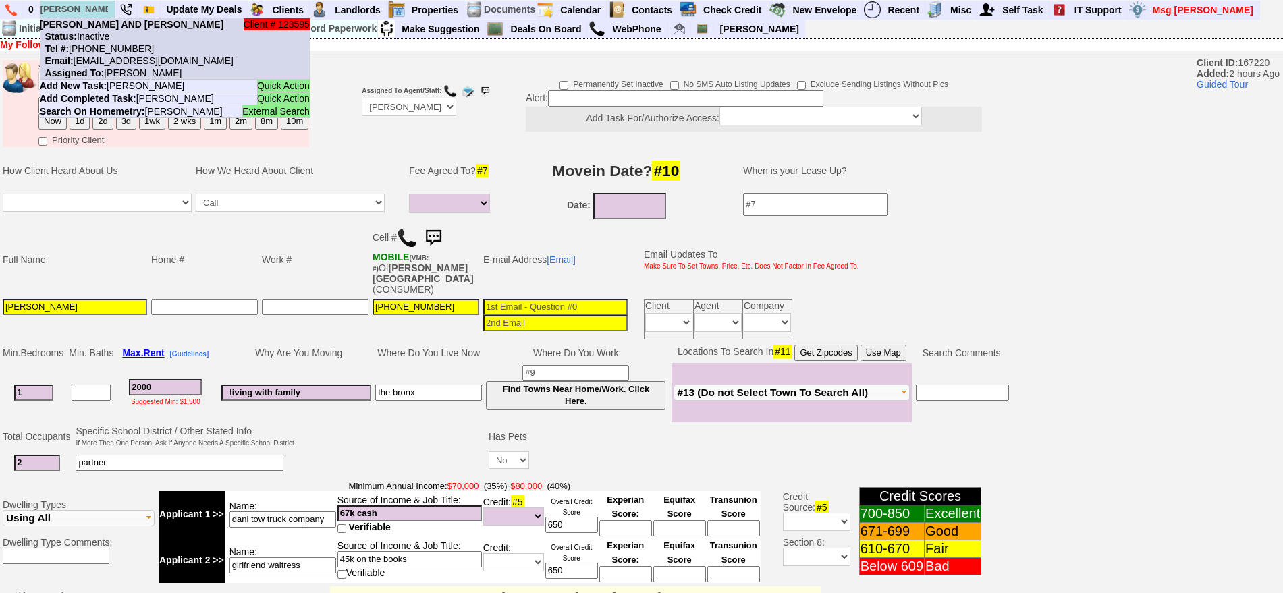
click at [106, 38] on nobr "Status: Inactive" at bounding box center [75, 36] width 70 height 11
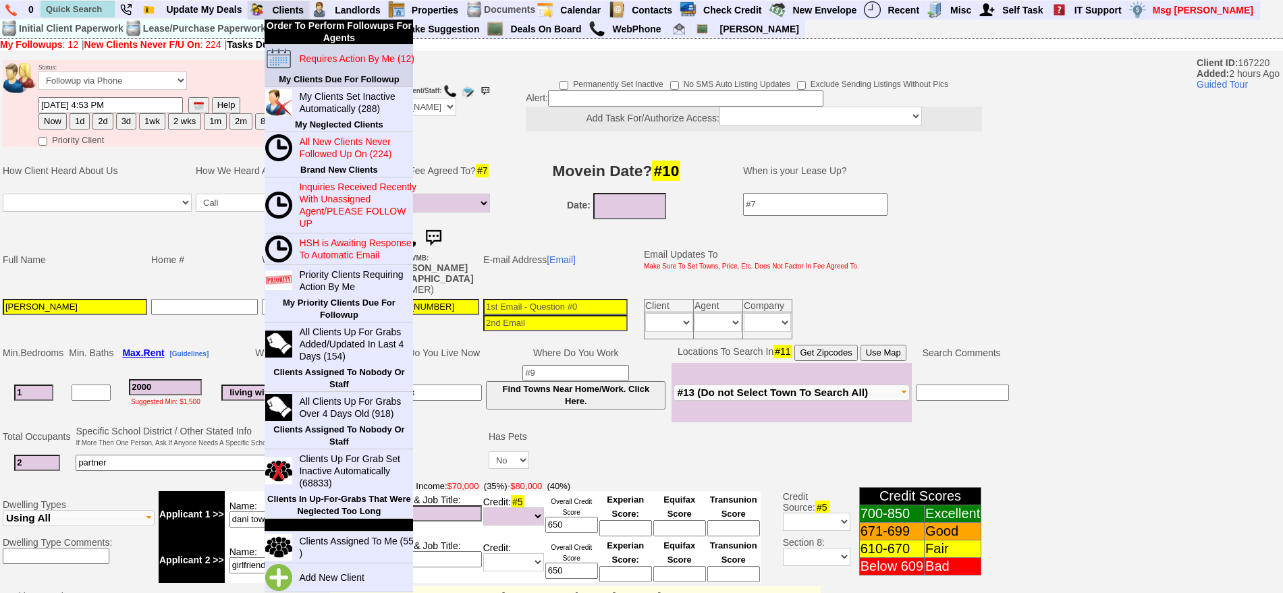
click at [323, 63] on blink "Requires Action By Me (12)" at bounding box center [356, 58] width 115 height 11
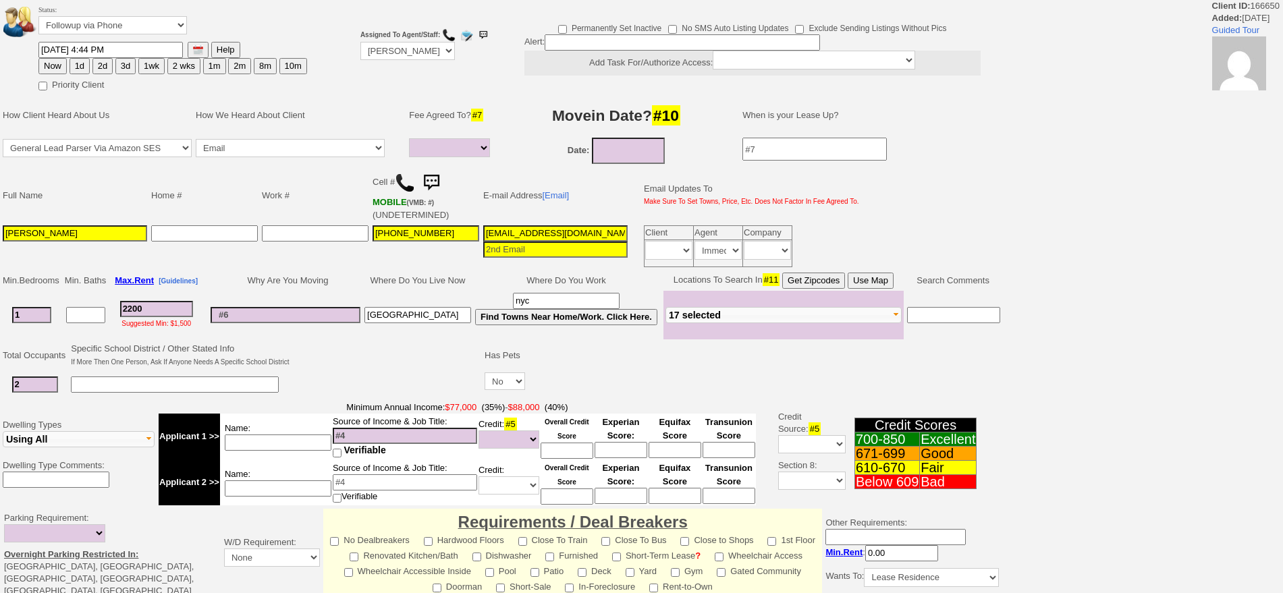
select select
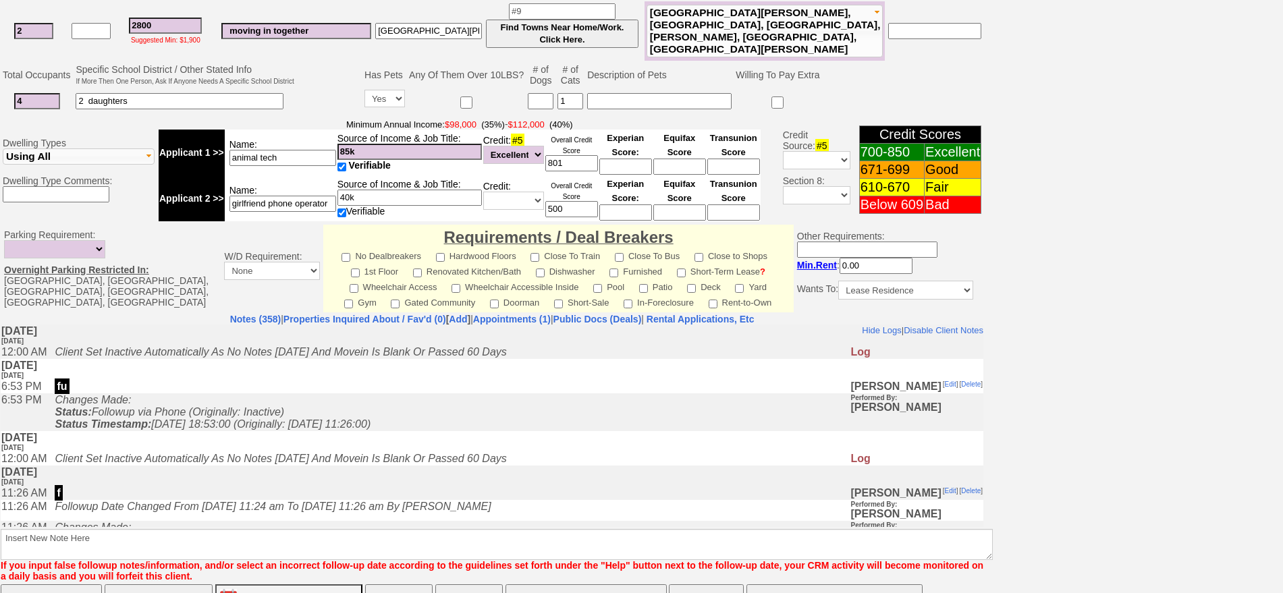
scroll to position [384, 0]
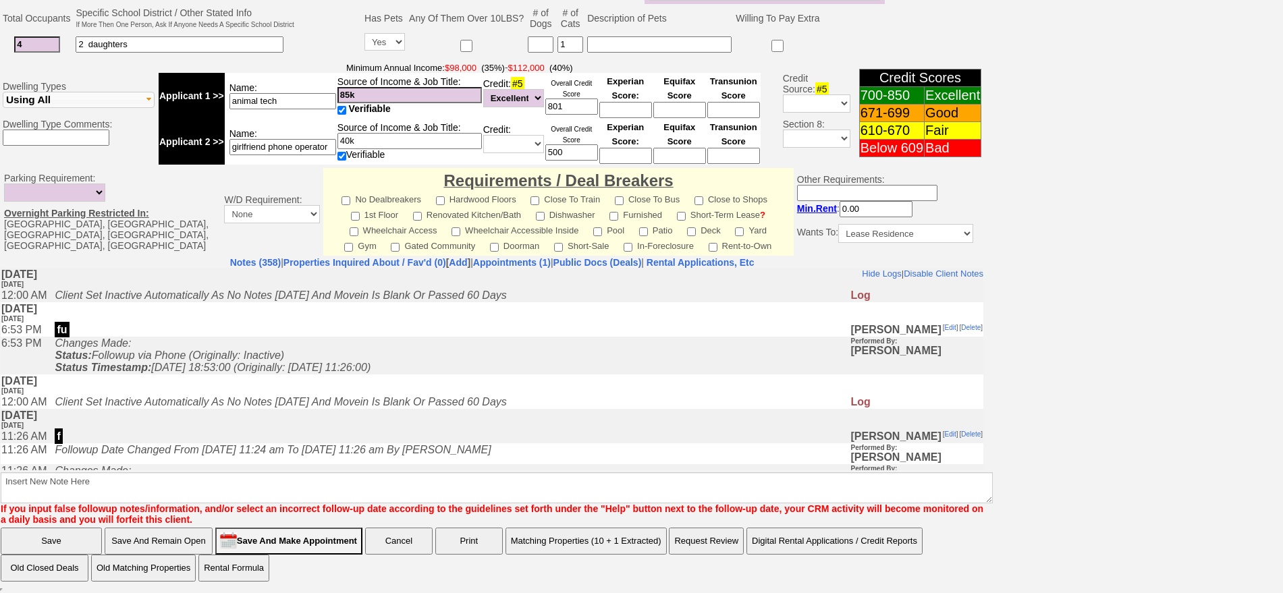
click at [636, 254] on td "Requirements / Deal Breakers No Dealbreakers Hardwood Floors Close To Train Clo…" at bounding box center [558, 212] width 470 height 88
click at [638, 261] on link "Public Docs (Deals)" at bounding box center [597, 262] width 88 height 11
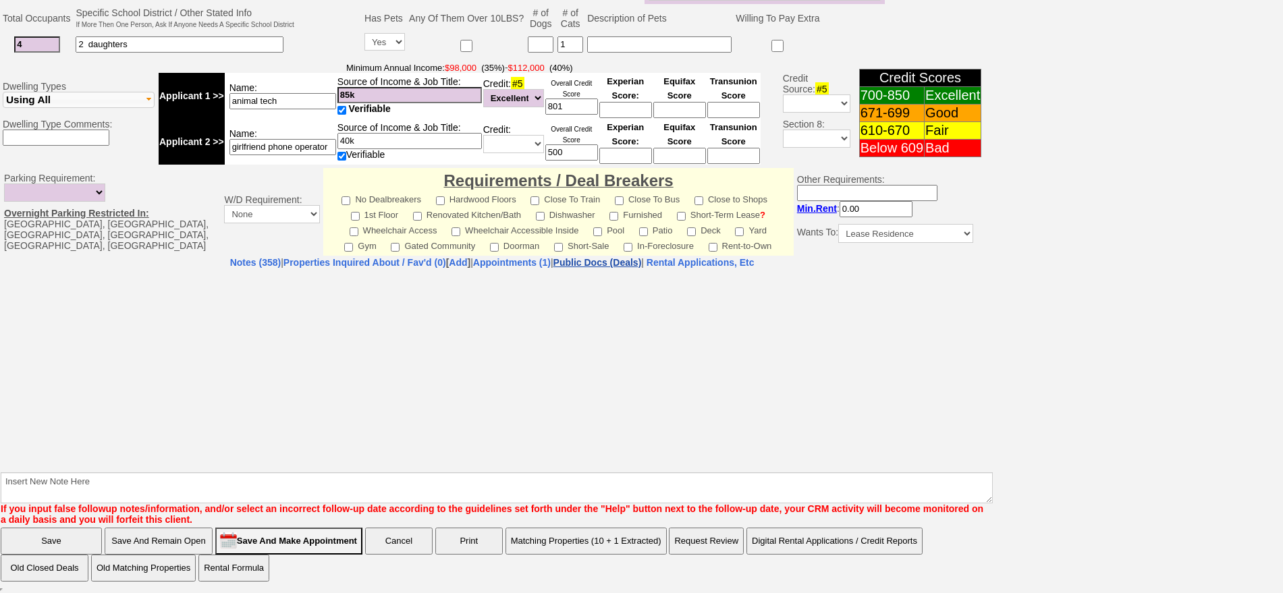
select select "50"
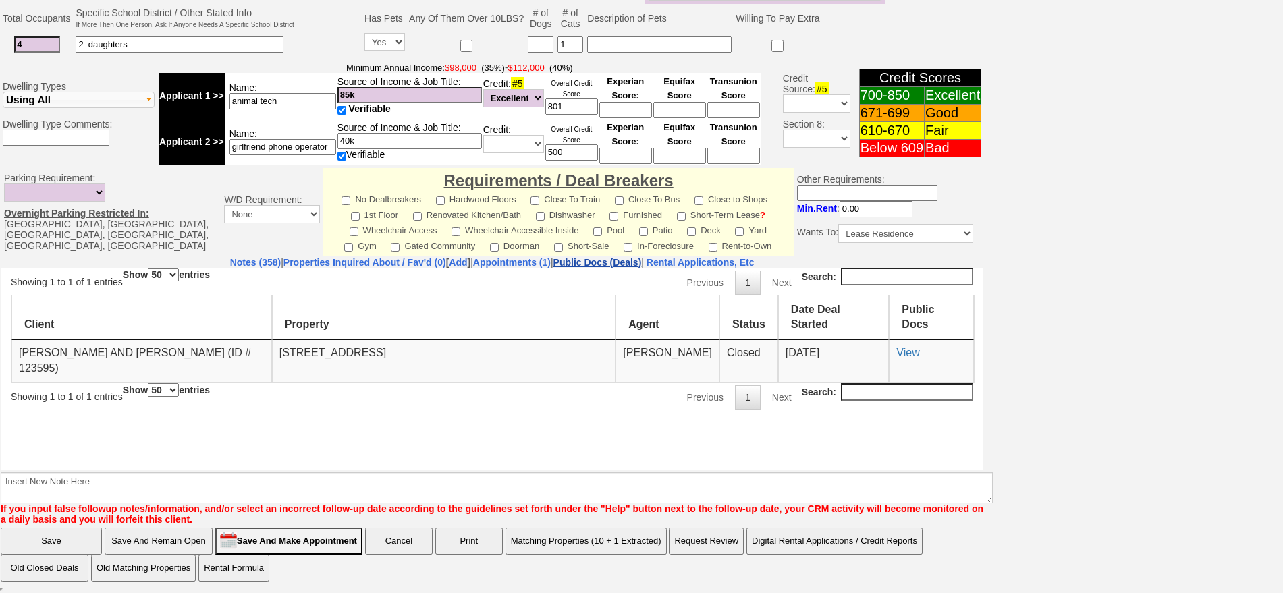
scroll to position [0, 0]
click at [914, 350] on link "View" at bounding box center [907, 351] width 23 height 11
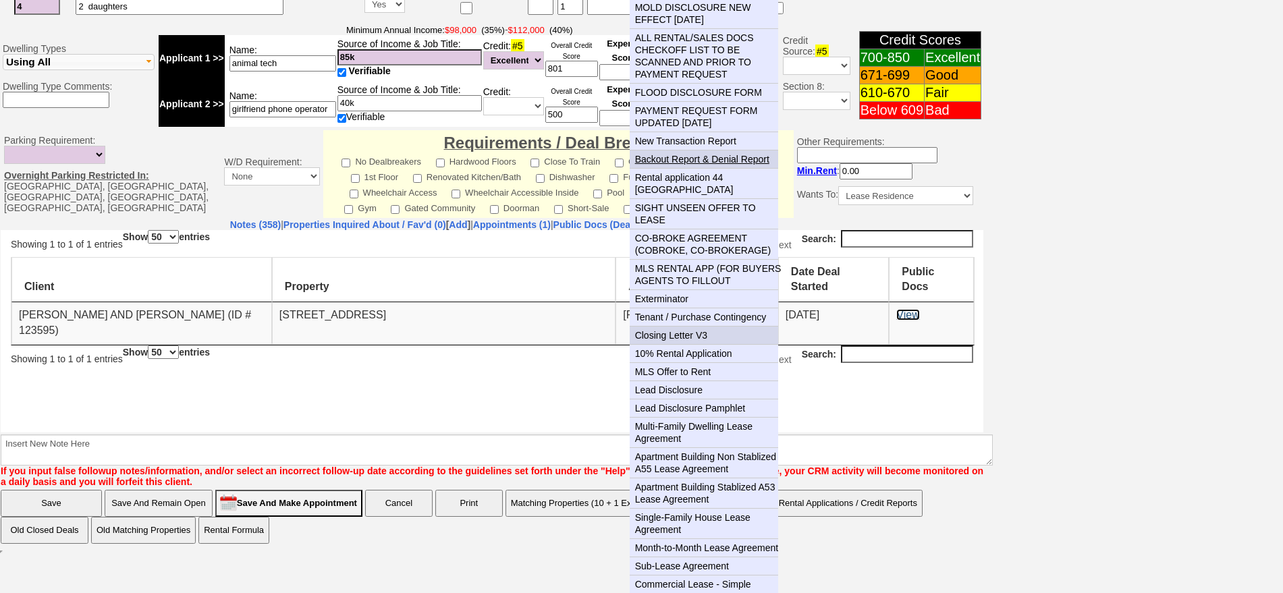
scroll to position [506, 0]
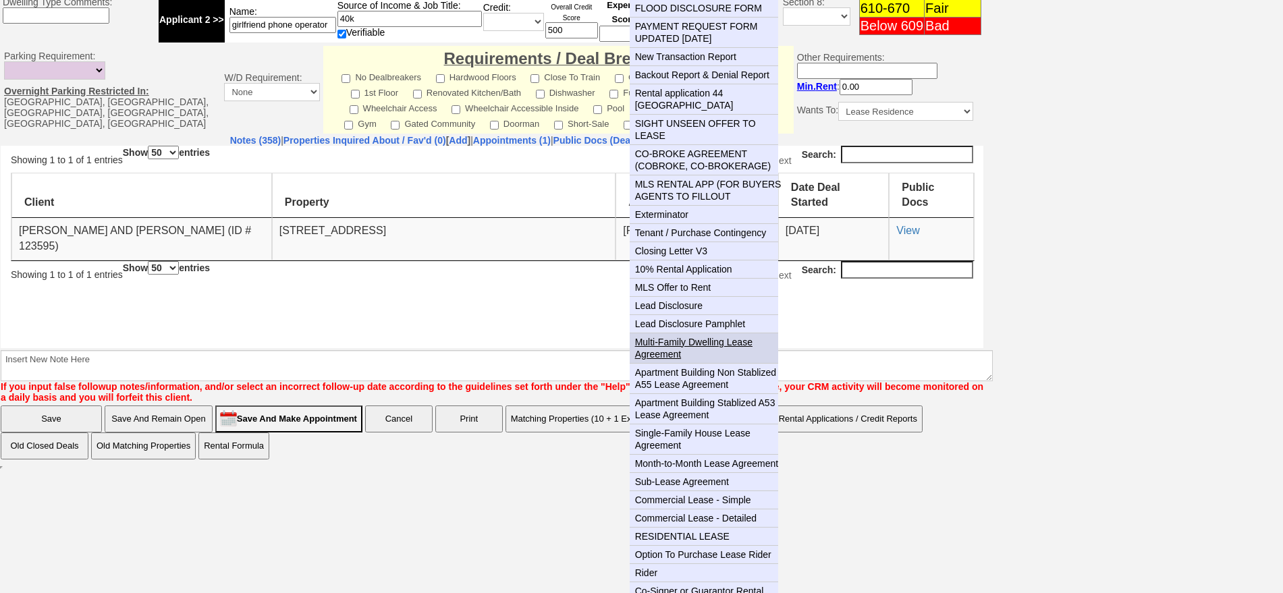
click at [671, 335] on link "Multi-Family Dwelling Lease Agreement" at bounding box center [709, 348] width 159 height 30
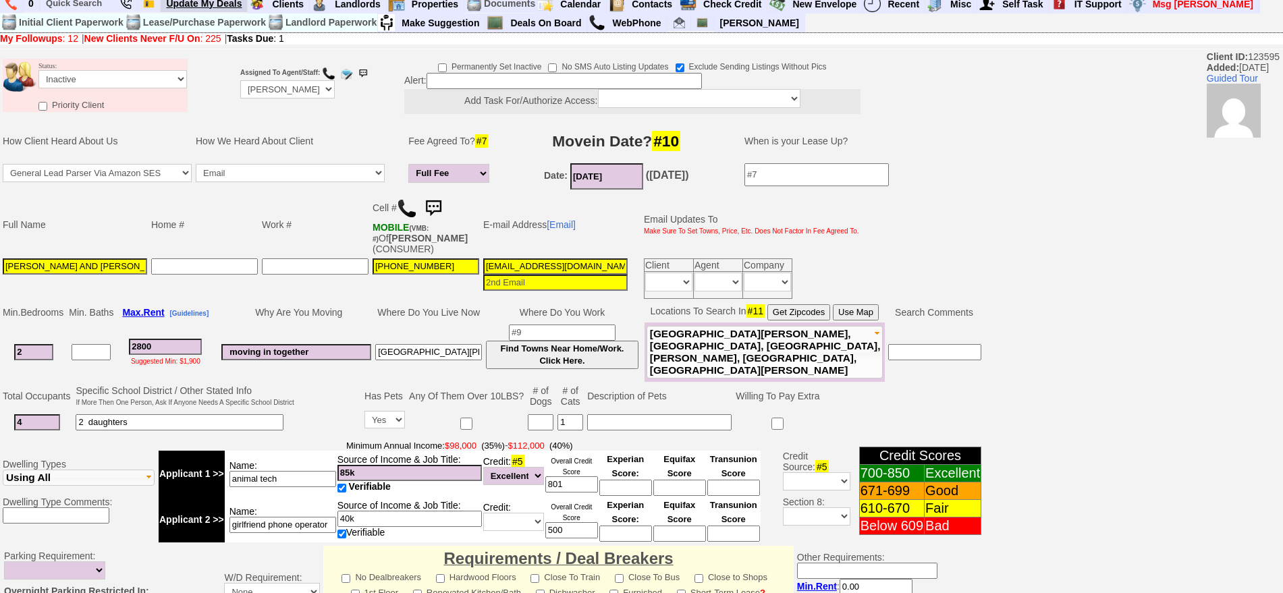
scroll to position [0, 0]
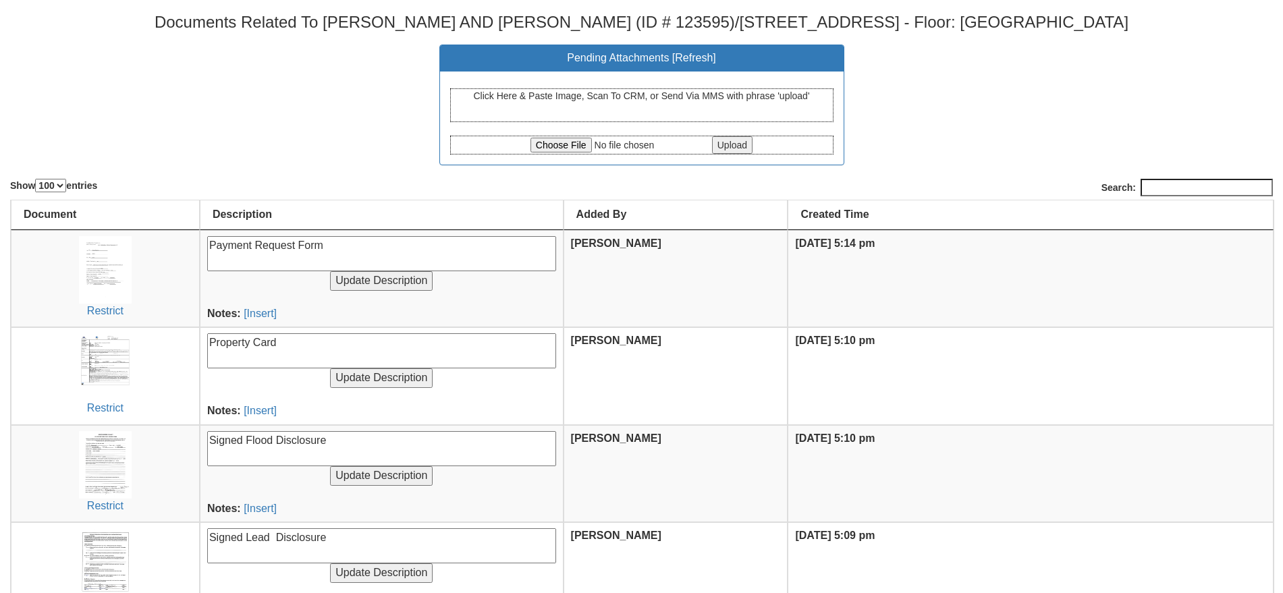
select select "100"
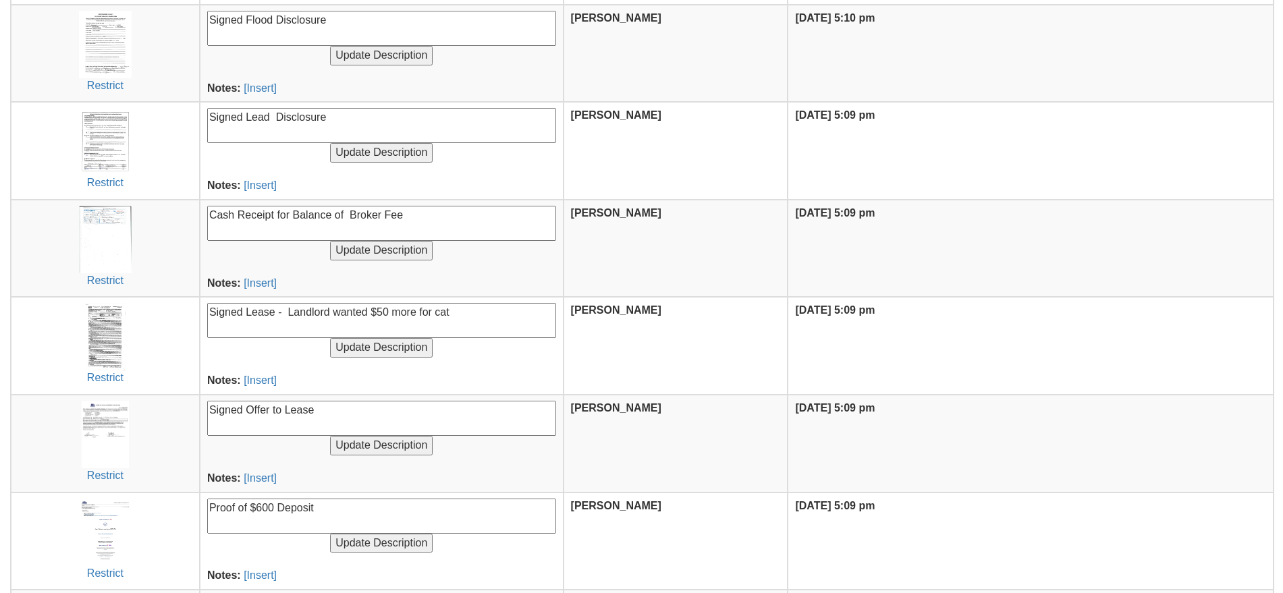
scroll to position [422, 0]
click at [125, 329] on img at bounding box center [105, 335] width 52 height 67
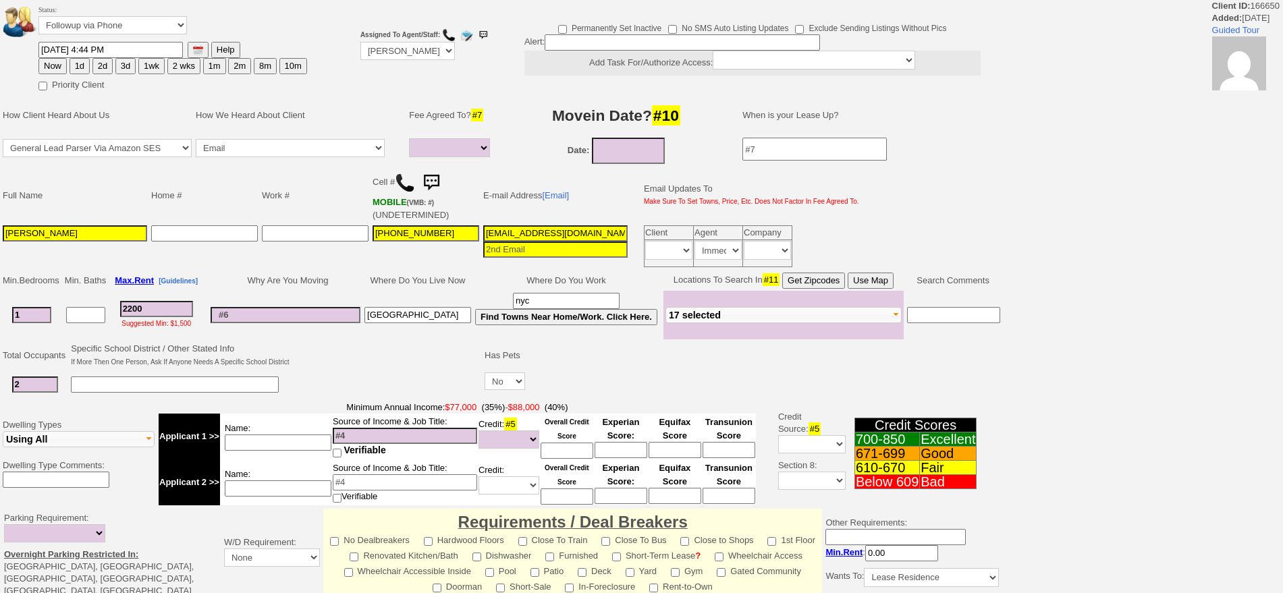
select select
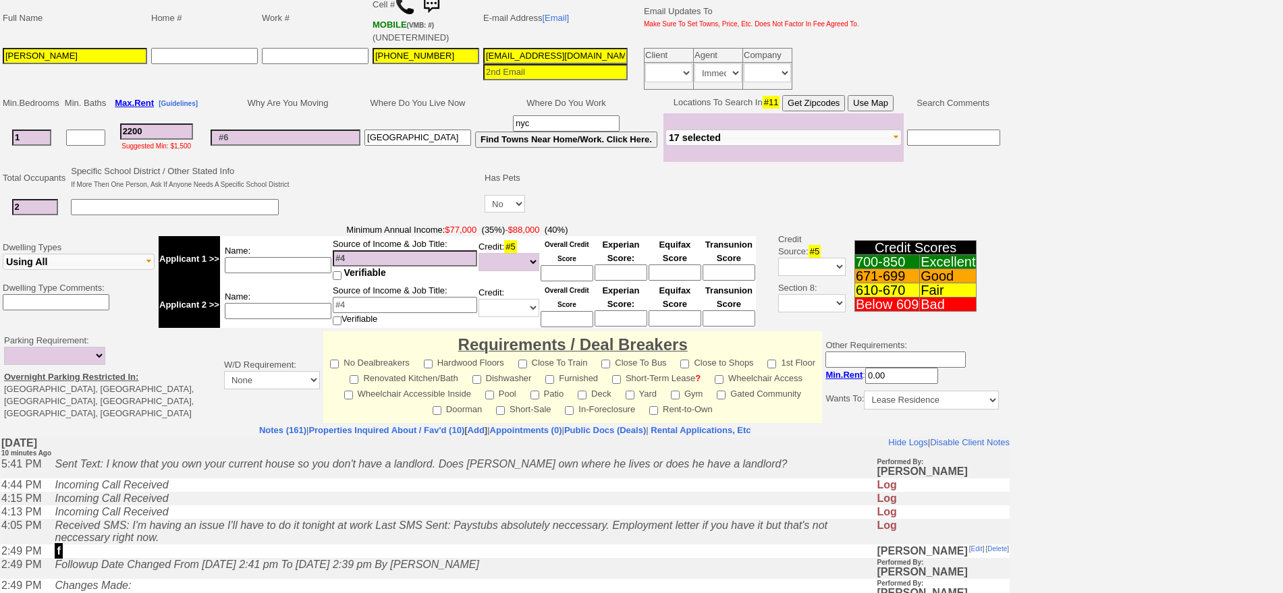
scroll to position [217, 0]
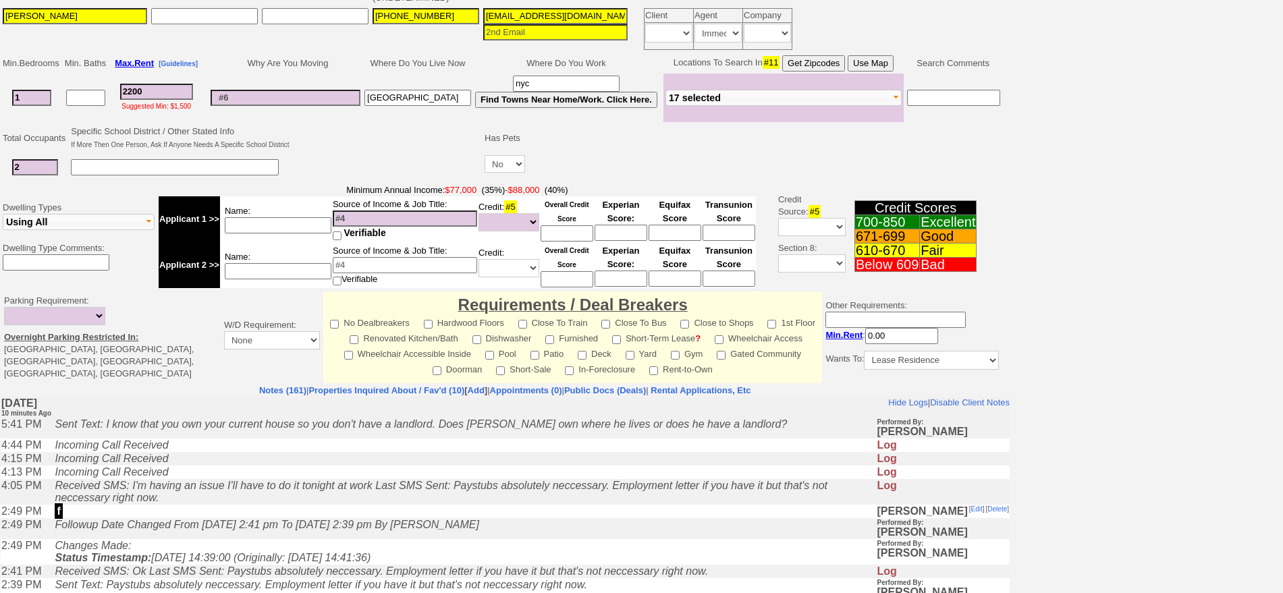
click at [322, 469] on td "Incoming Call Received" at bounding box center [462, 472] width 828 height 13
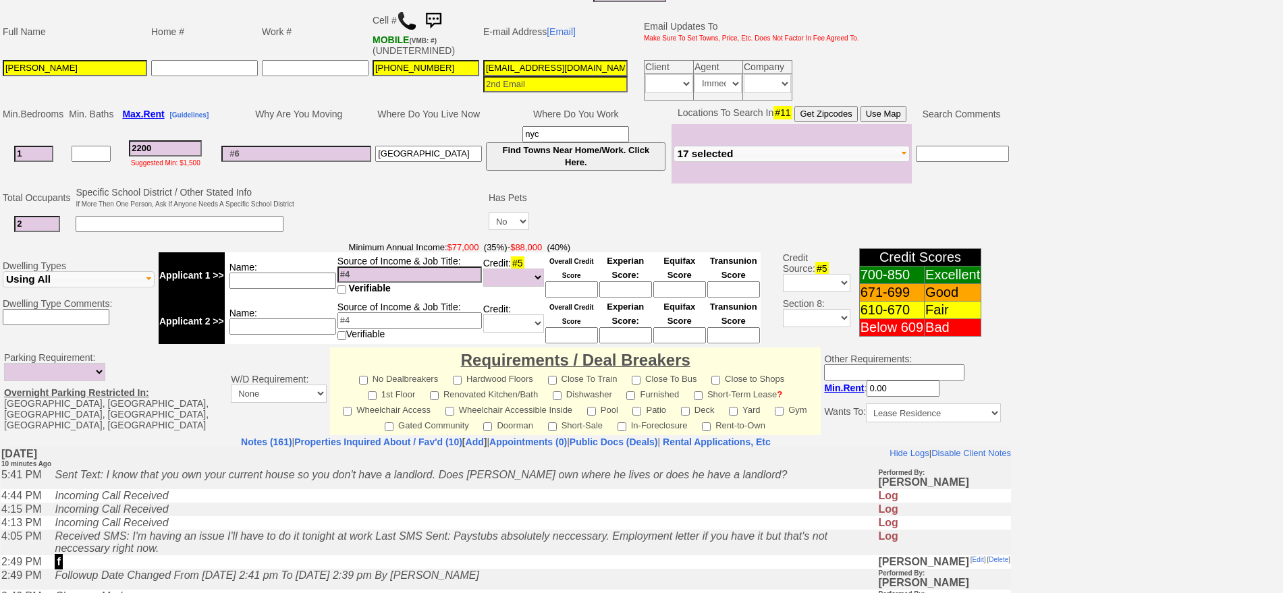
scroll to position [273, 0]
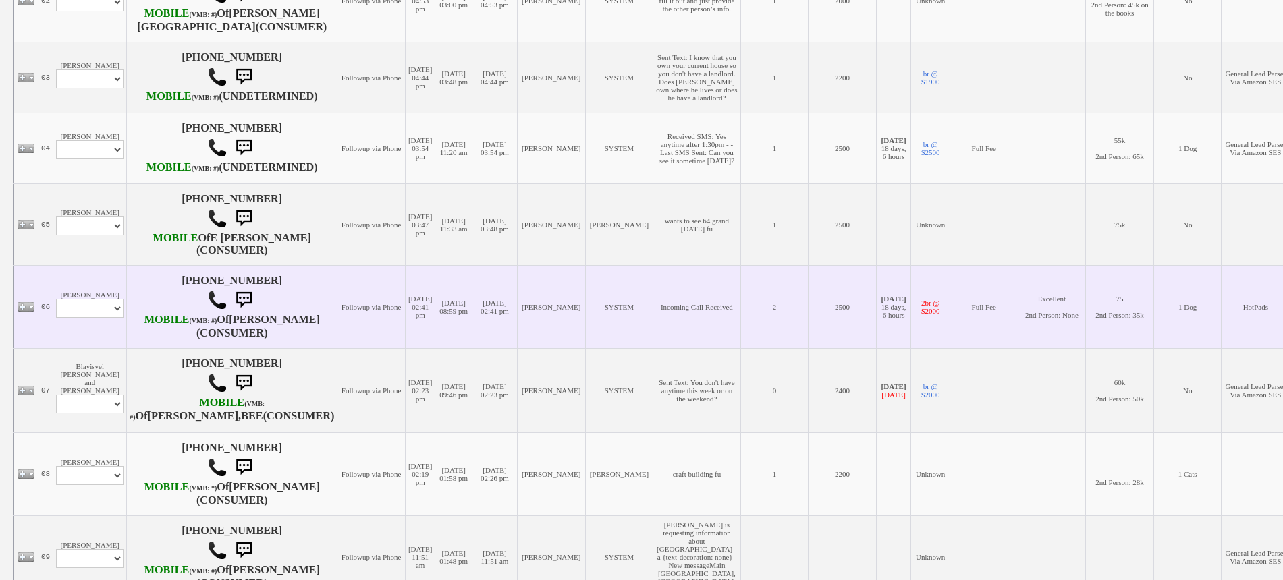
scroll to position [445, 0]
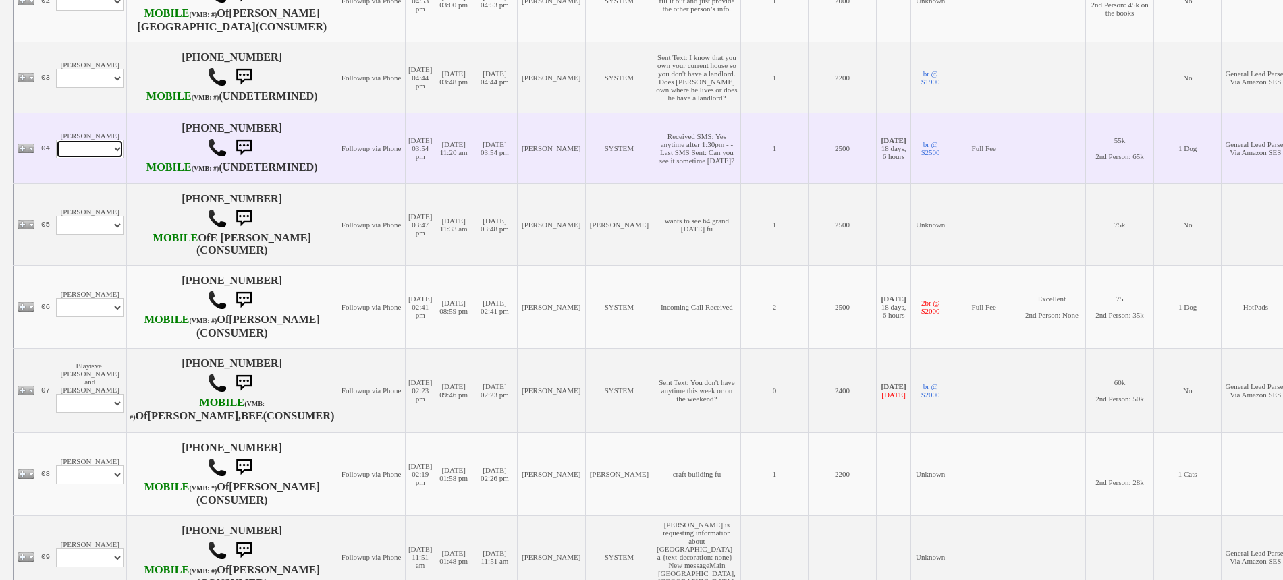
click at [90, 159] on select "Profile Edit Print Email Externally (Will Not Be Tracked In CRM) Closed Deals" at bounding box center [89, 149] width 67 height 19
select select "ChangeURL,/crm/custom/edit_client_form.php?redirect=%2Fcrm%2Fclients.php&id=167…"
click at [56, 159] on select "Profile Edit Print Email Externally (Will Not Be Tracked In CRM) Closed Deals" at bounding box center [89, 149] width 67 height 19
select select
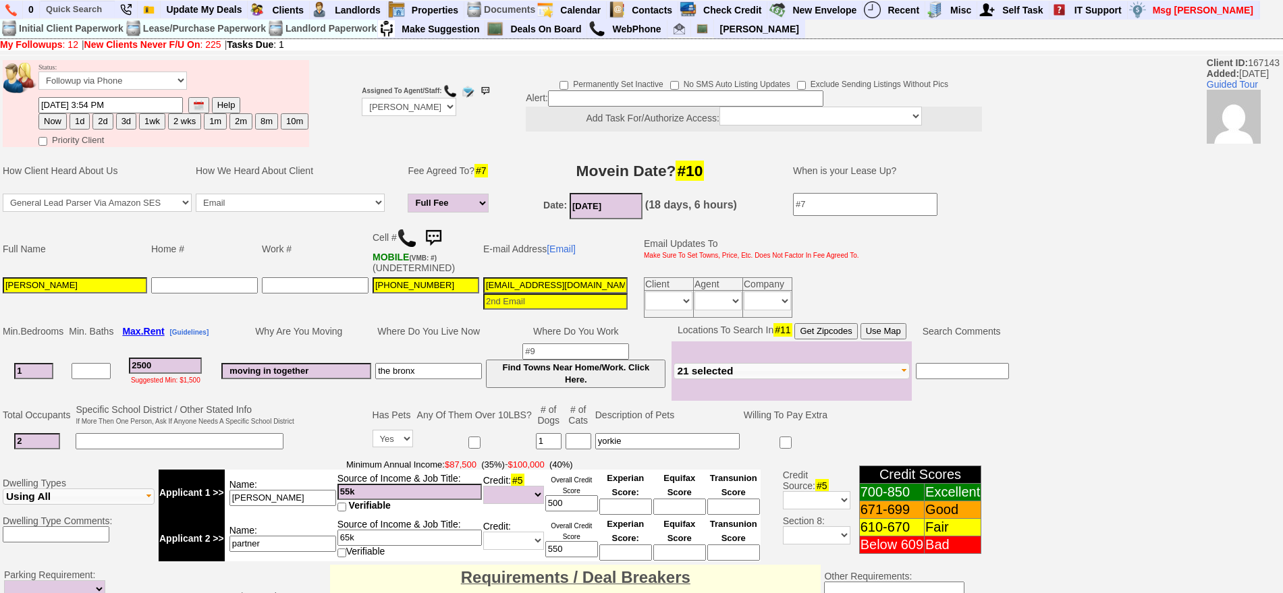
click at [434, 233] on img at bounding box center [433, 238] width 27 height 27
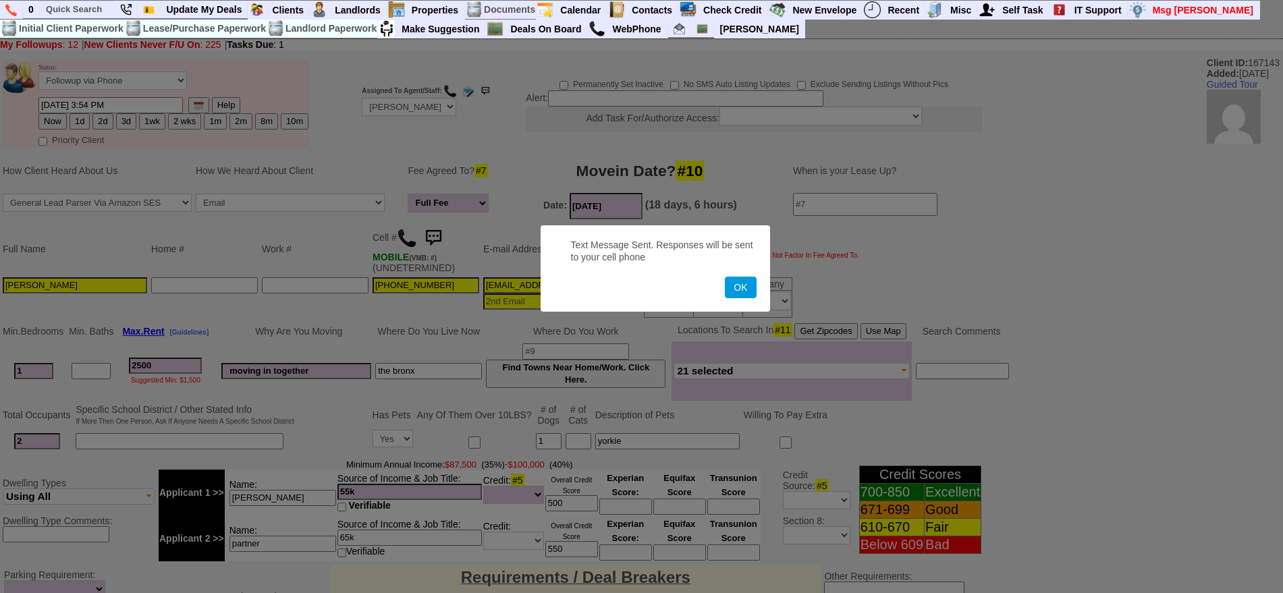
click at [725, 277] on button "OK" at bounding box center [740, 288] width 31 height 22
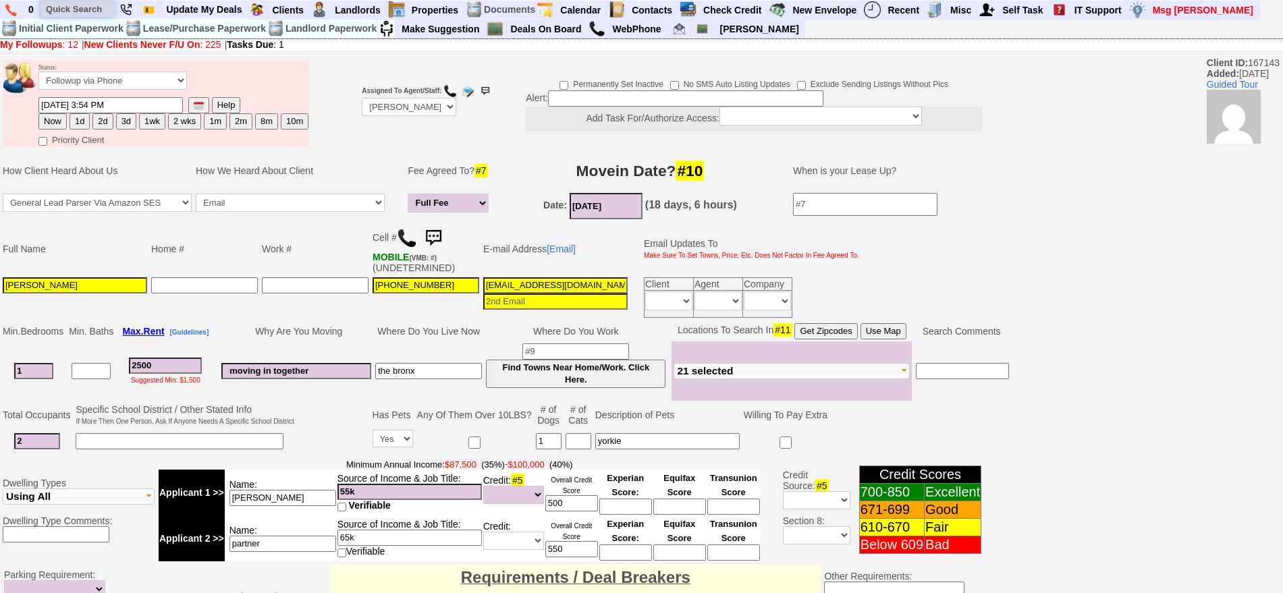
click at [90, 11] on input "text" at bounding box center [77, 9] width 74 height 17
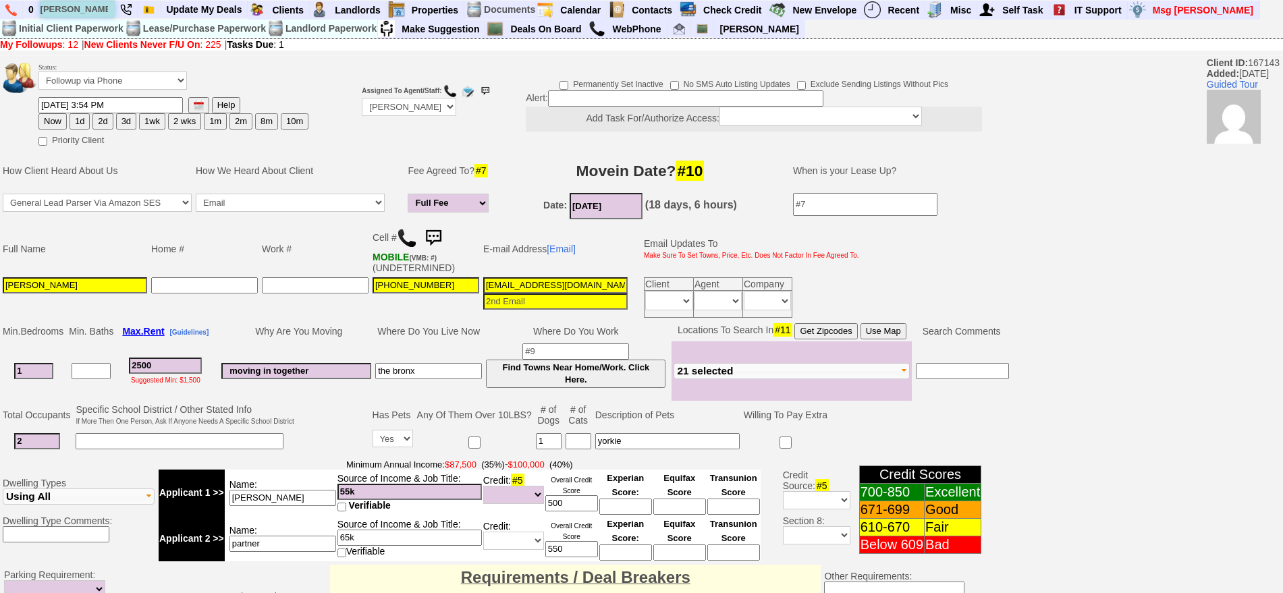
click at [100, 7] on input "[PERSON_NAME]" at bounding box center [77, 9] width 74 height 17
type input "[PERSON_NAME]"
click at [851, 266] on td "Email Updates To Make Sure To Set Towns, Price, Etc. Does Not Factor In Fee Agr…" at bounding box center [747, 249] width 227 height 53
click at [860, 287] on td "Client Agent Company Immediately Daily Immediately Daily Immediately" at bounding box center [747, 297] width 227 height 45
